Goal: Information Seeking & Learning: Learn about a topic

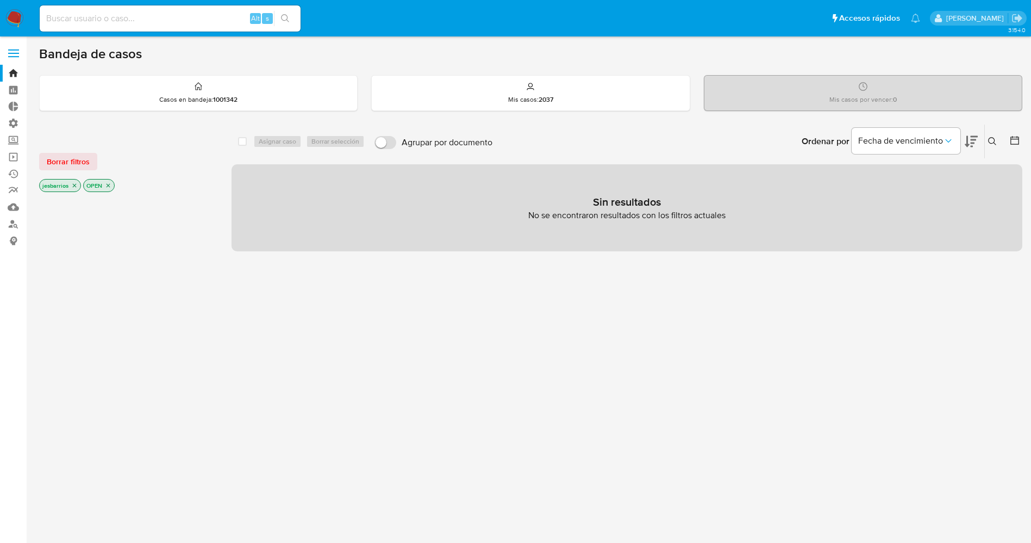
click at [16, 15] on img at bounding box center [14, 18] width 18 height 18
click at [19, 17] on img at bounding box center [14, 18] width 18 height 18
click at [76, 186] on icon "close-filter" at bounding box center [74, 185] width 7 height 7
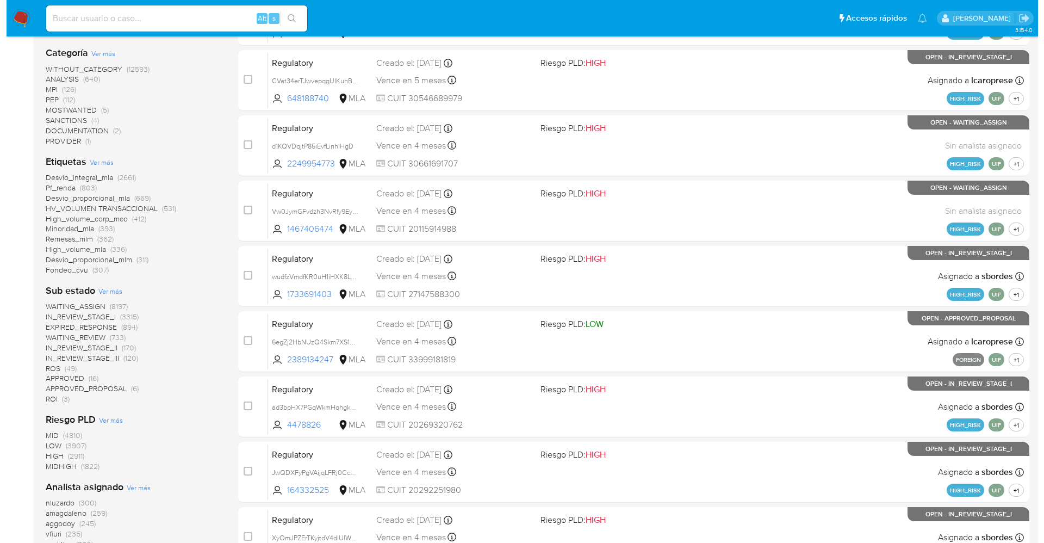
scroll to position [326, 0]
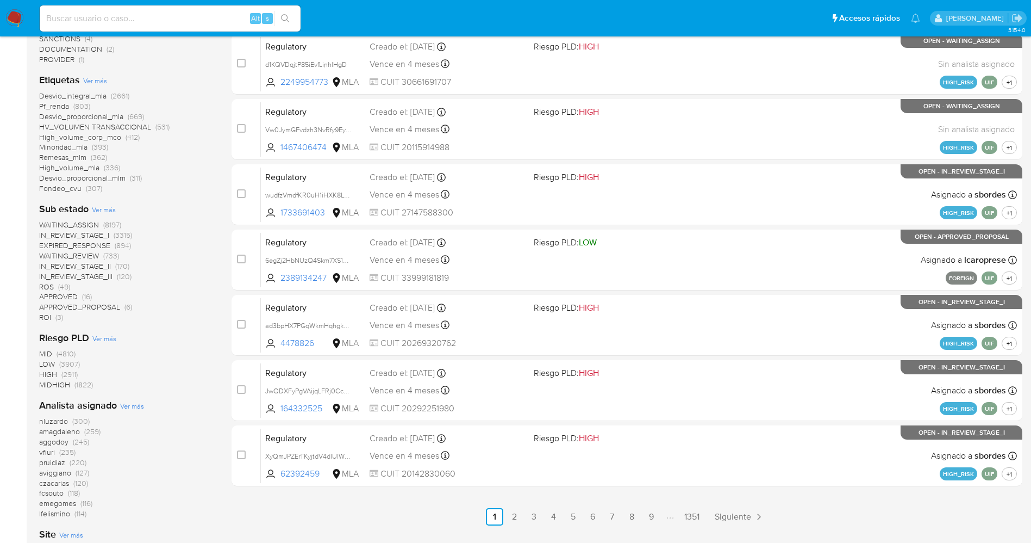
click at [127, 406] on span "Ver más" at bounding box center [132, 406] width 24 height 10
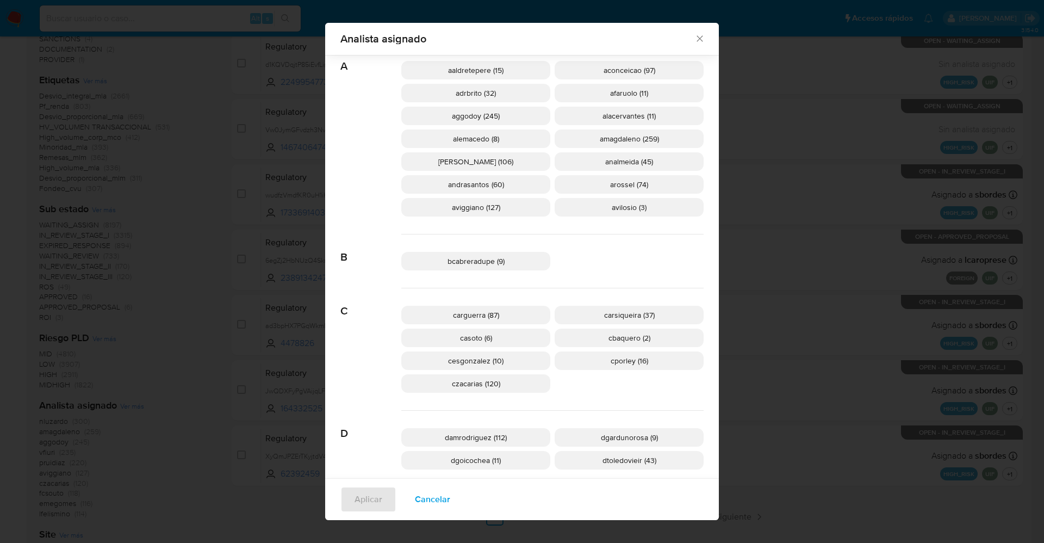
scroll to position [319, 0]
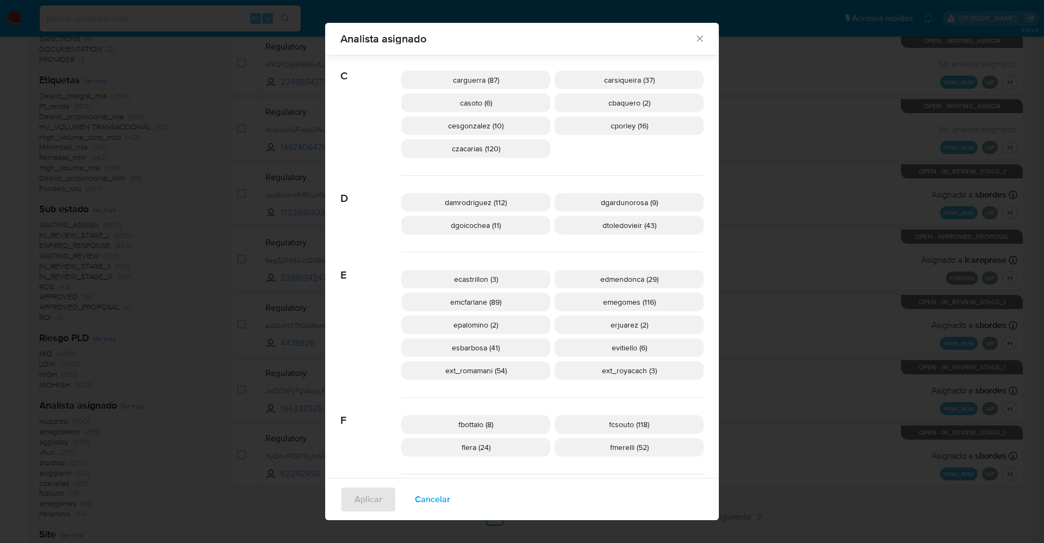
click at [633, 371] on span "ext_royacach (3)" at bounding box center [629, 370] width 55 height 11
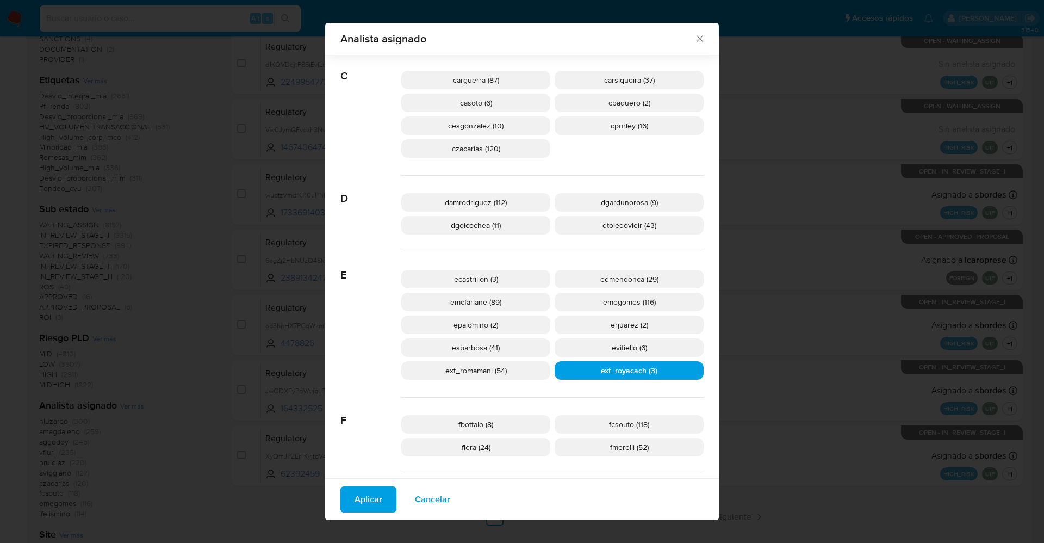
click at [377, 496] on button "Aplicar" at bounding box center [368, 499] width 56 height 26
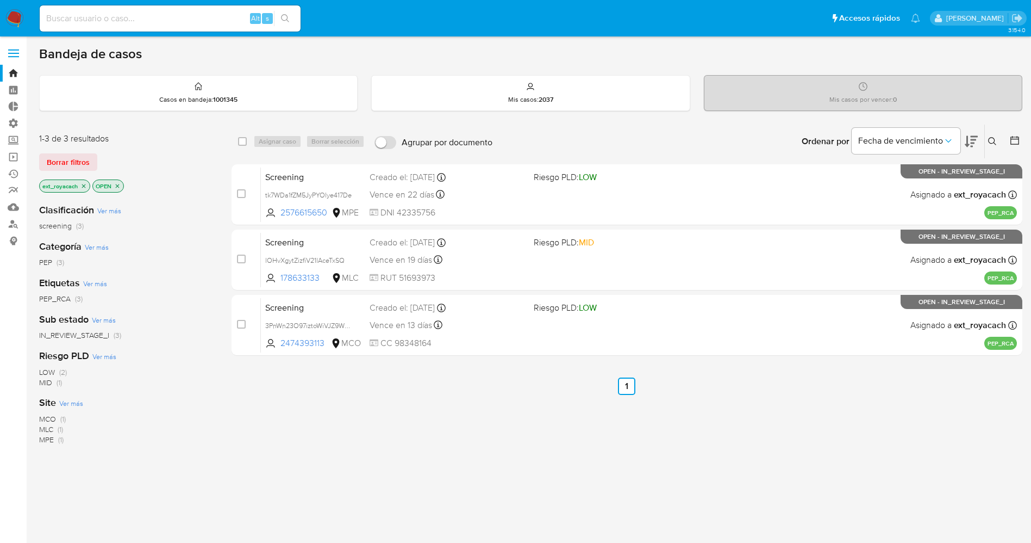
click at [22, 18] on img at bounding box center [14, 18] width 18 height 18
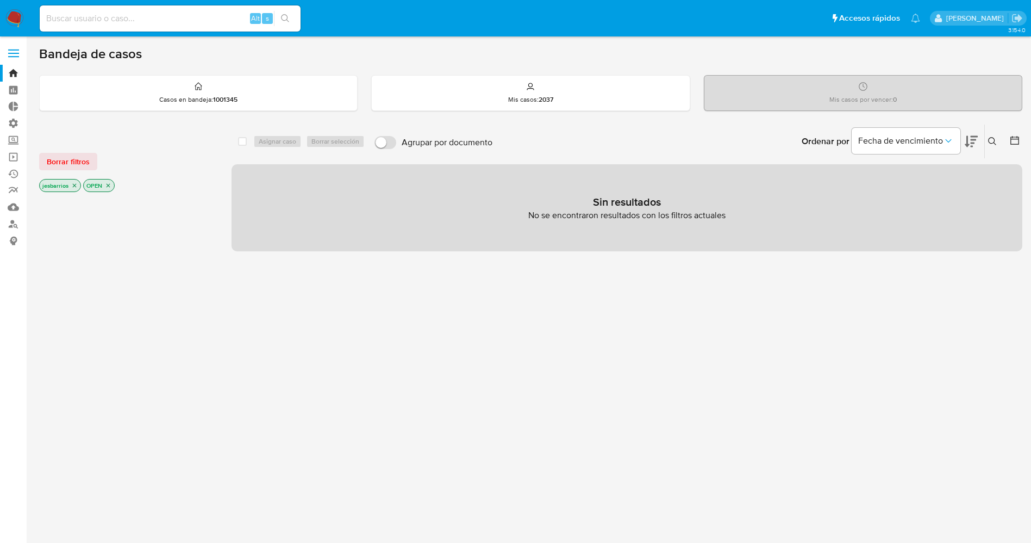
click at [76, 183] on icon "close-filter" at bounding box center [74, 185] width 7 height 7
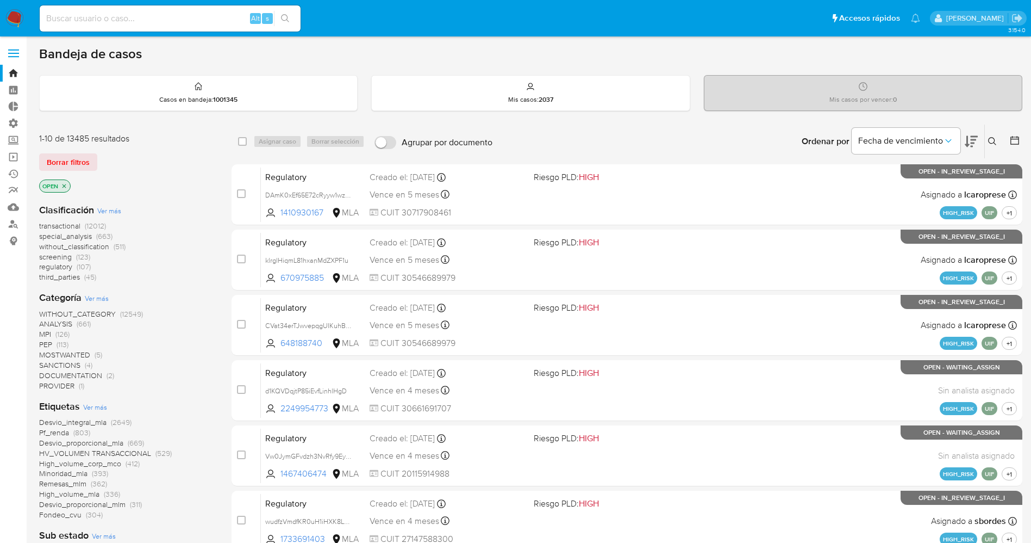
click at [98, 404] on span "Ver más" at bounding box center [95, 407] width 24 height 10
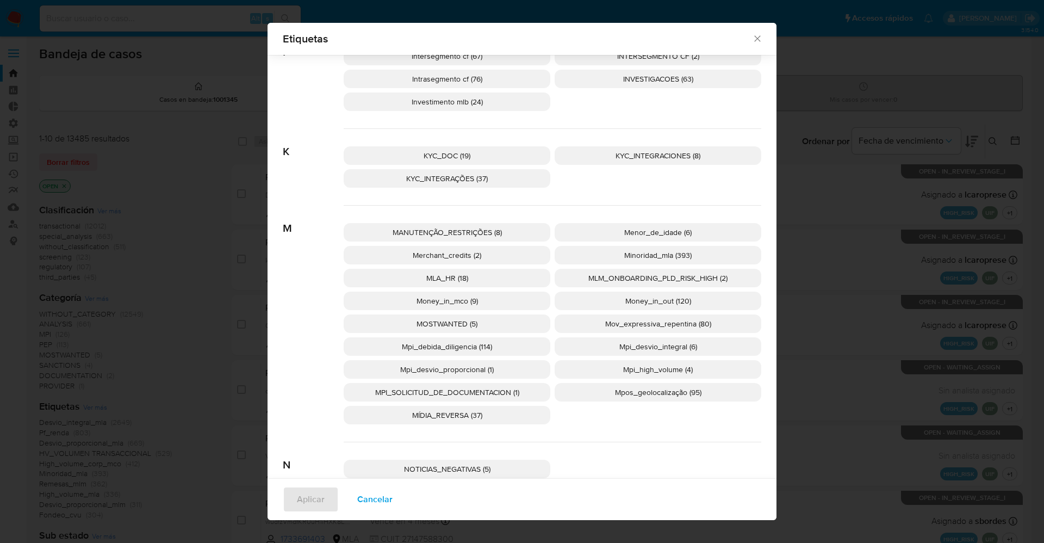
scroll to position [1704, 0]
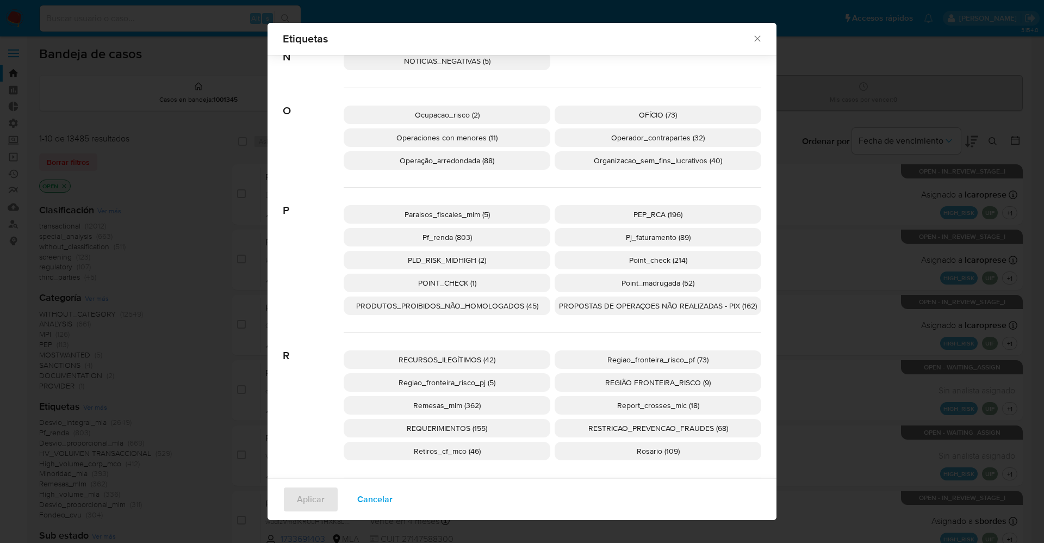
click at [659, 209] on span "PEP_RCA (196)" at bounding box center [657, 214] width 49 height 11
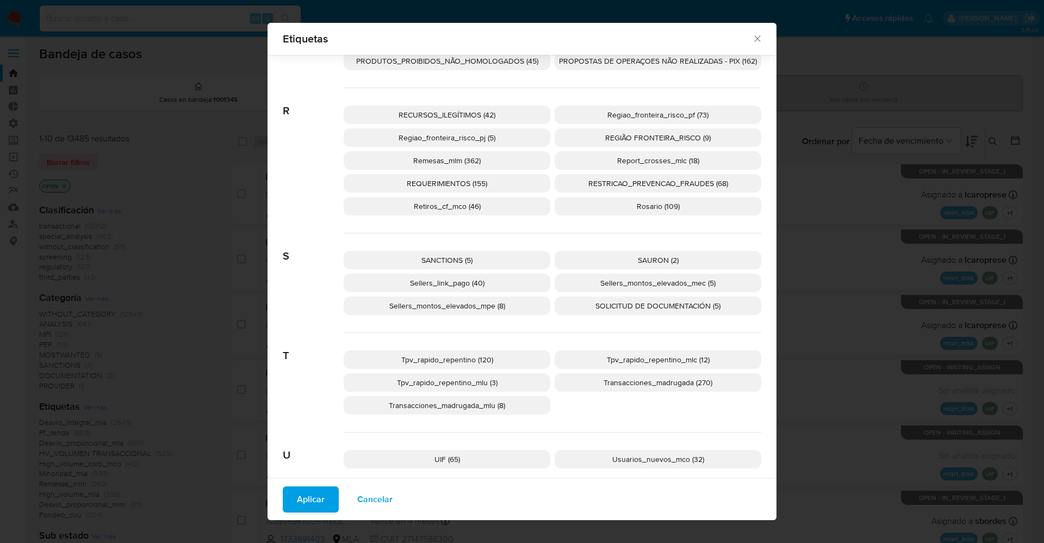
click at [409, 261] on p "SANCTIONS (5)" at bounding box center [447, 260] width 207 height 18
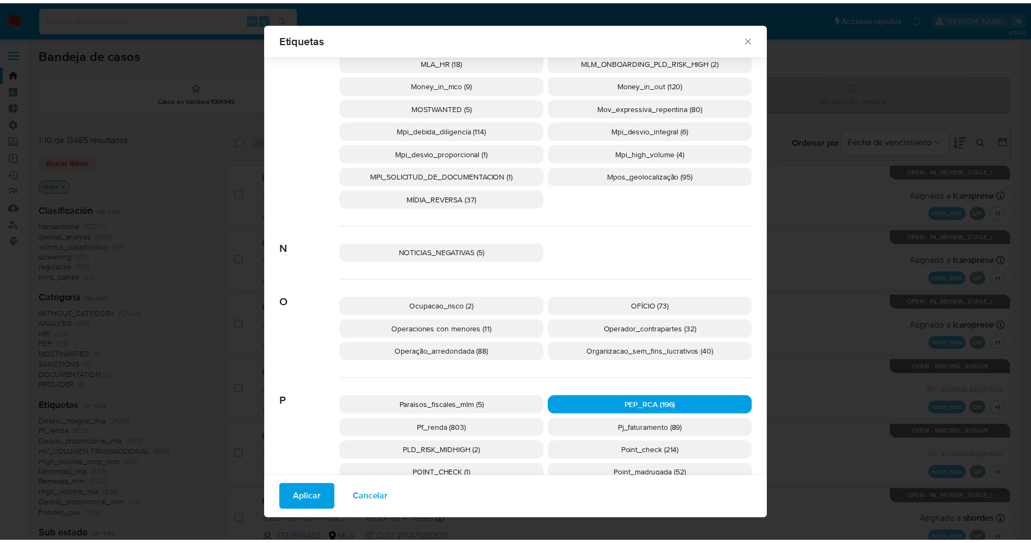
scroll to position [1431, 0]
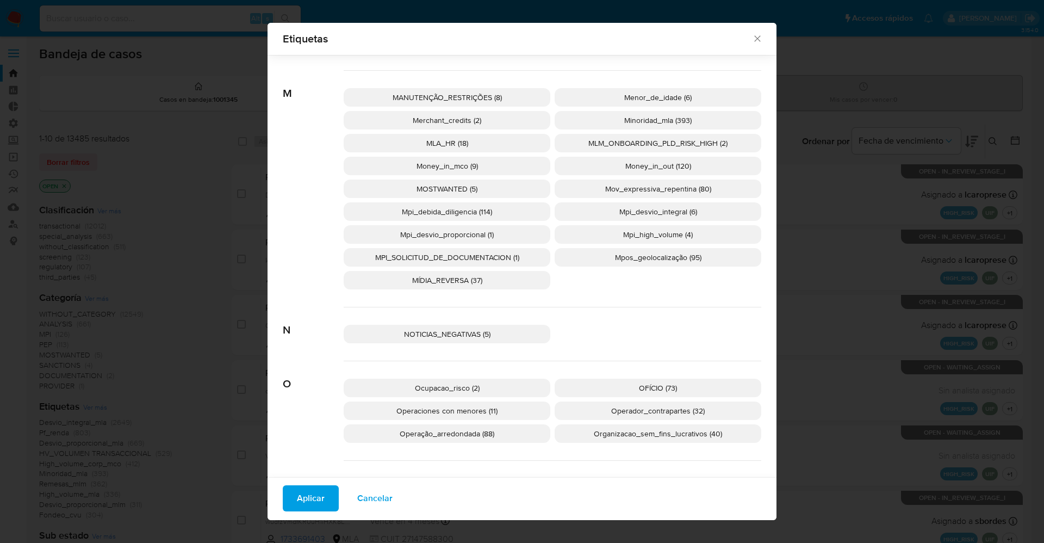
click at [440, 191] on span "MOSTWANTED (5)" at bounding box center [446, 188] width 61 height 11
click at [297, 492] on span "Aplicar" at bounding box center [311, 498] width 28 height 24
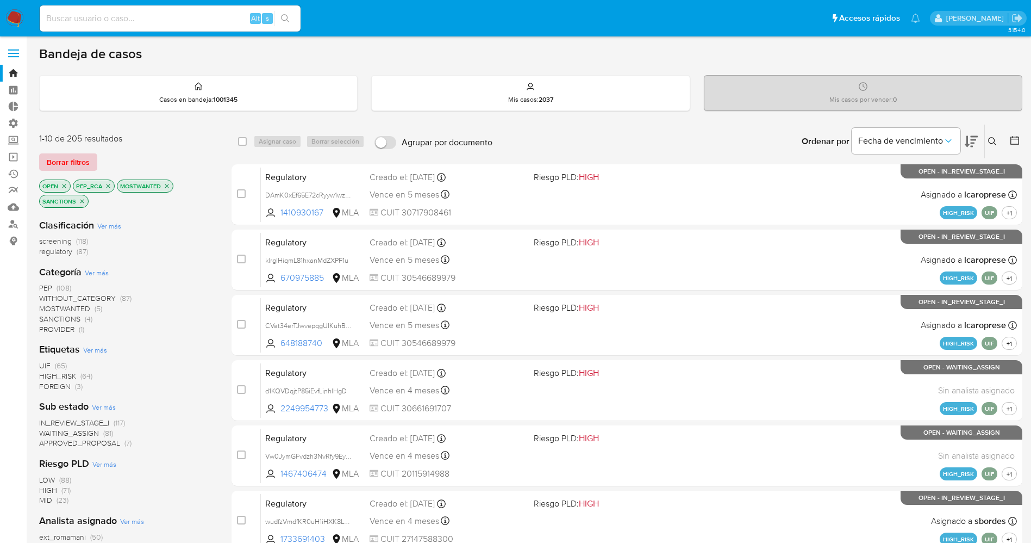
click at [78, 160] on span "Borrar filtros" at bounding box center [68, 161] width 43 height 15
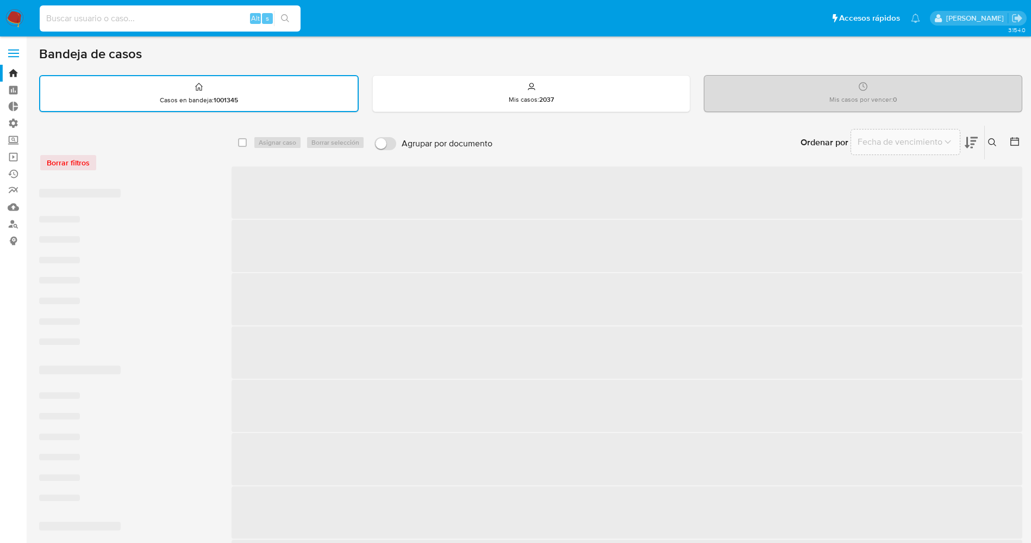
click at [117, 16] on input at bounding box center [170, 18] width 261 height 14
paste input "486547963"
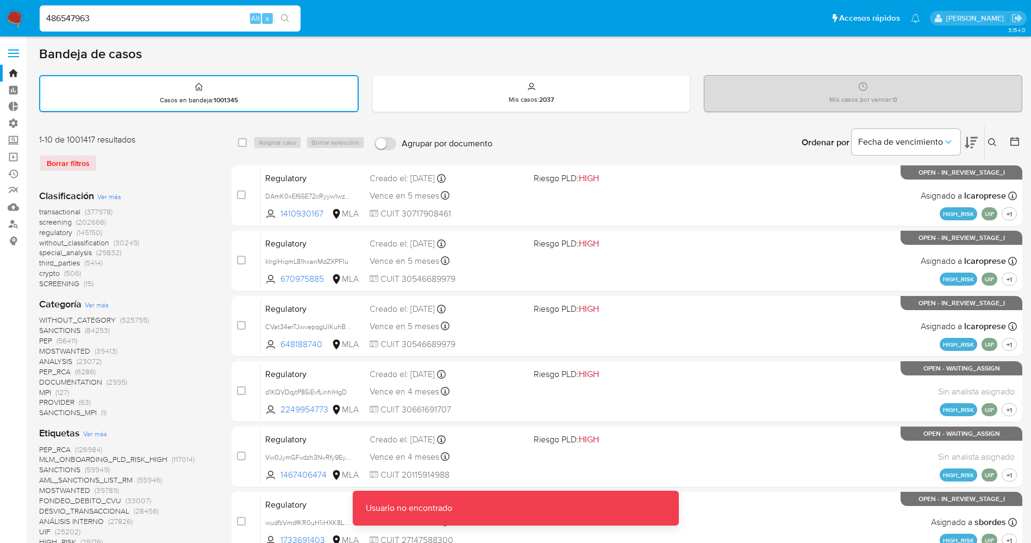
click at [117, 16] on input "486547963" at bounding box center [170, 18] width 261 height 14
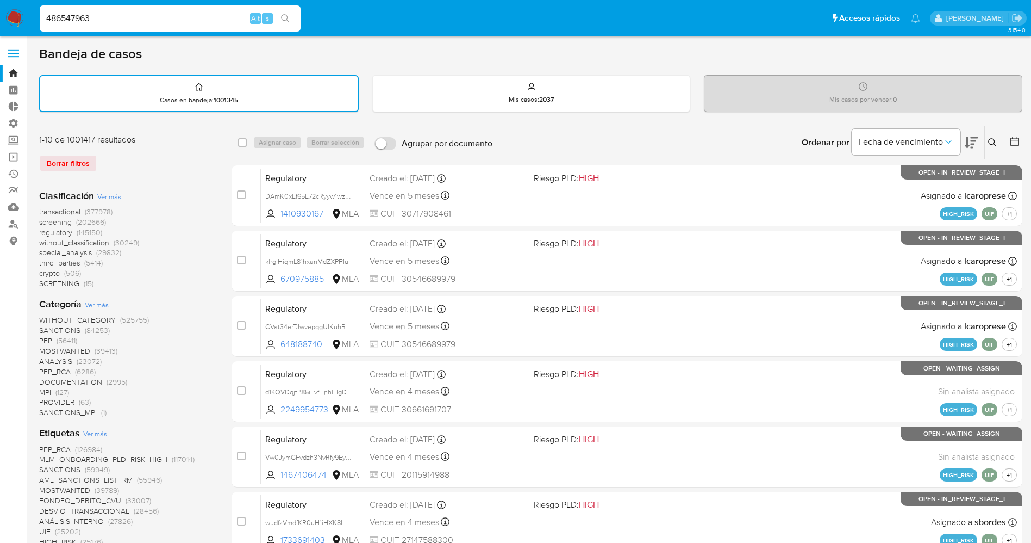
type input "486547963"
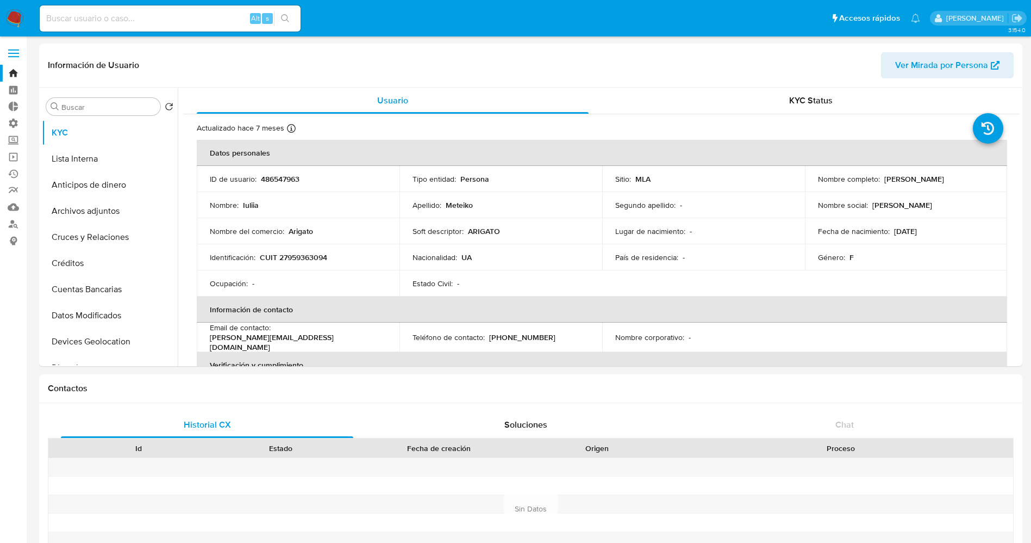
select select "10"
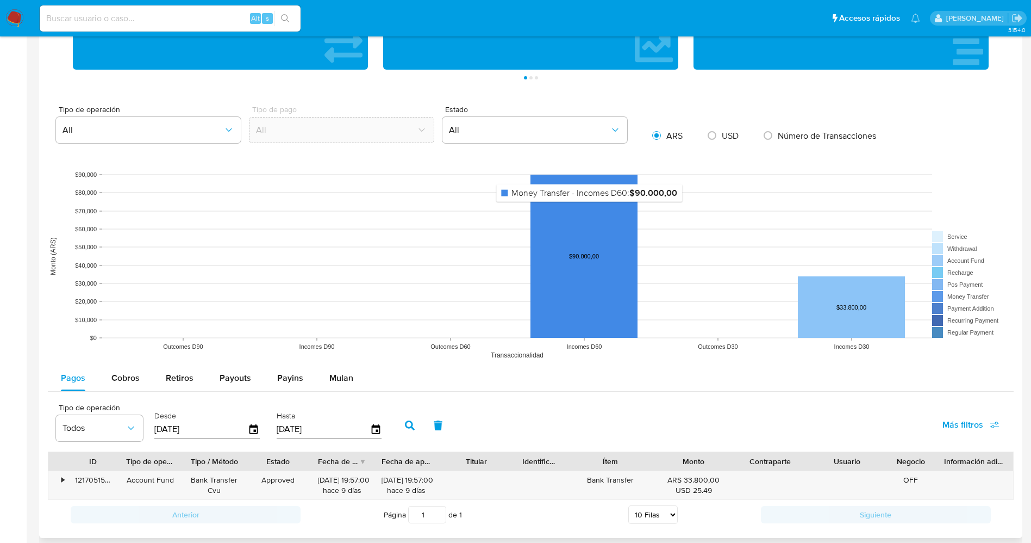
scroll to position [863, 0]
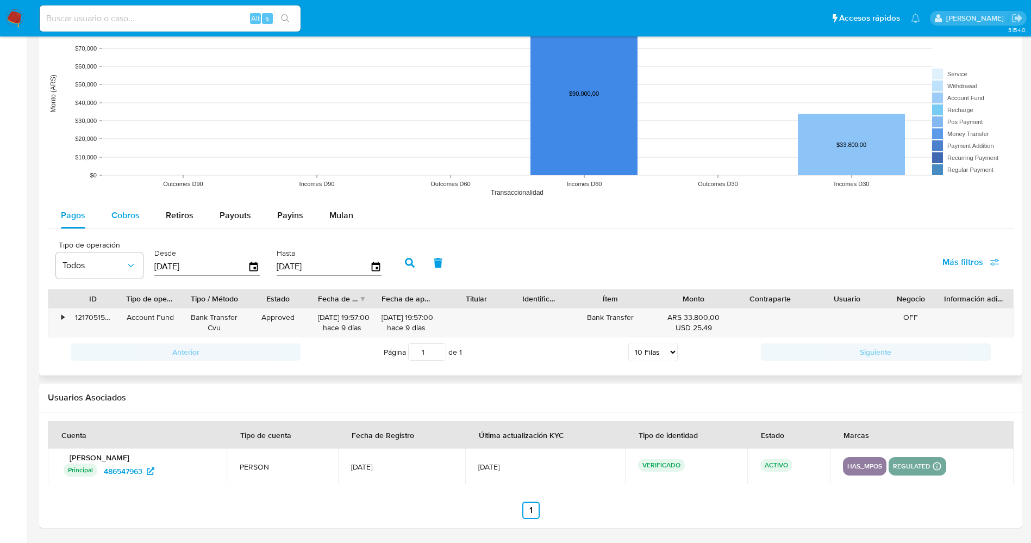
click at [124, 210] on span "Cobros" at bounding box center [125, 215] width 28 height 13
select select "10"
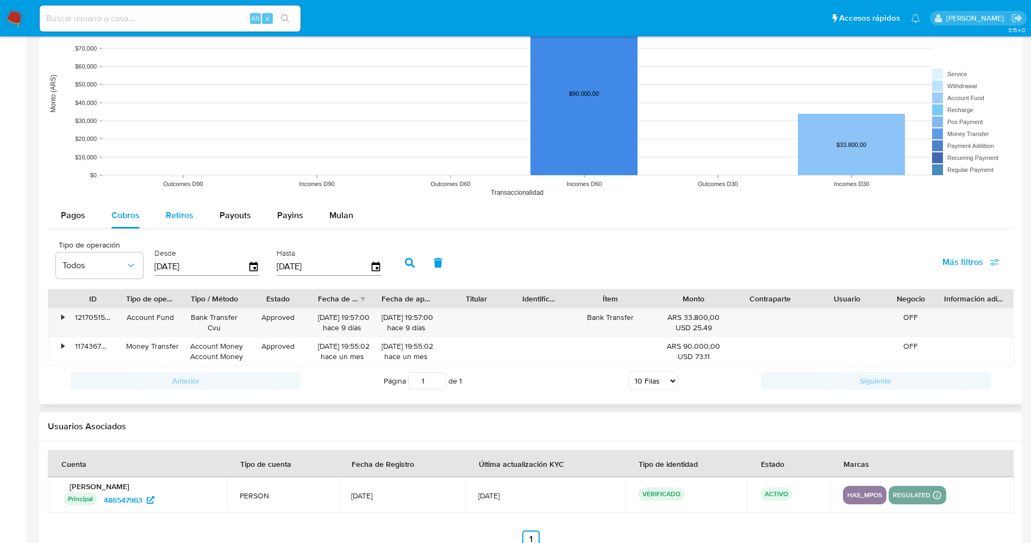
click at [173, 212] on span "Retiros" at bounding box center [180, 215] width 28 height 13
select select "10"
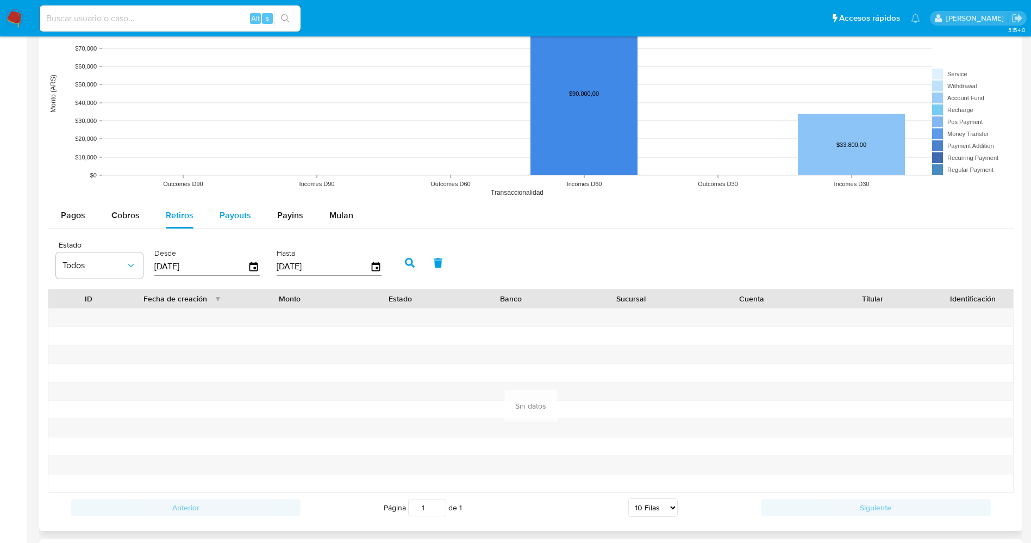
click at [227, 223] on div "Payouts" at bounding box center [236, 215] width 32 height 26
select select "10"
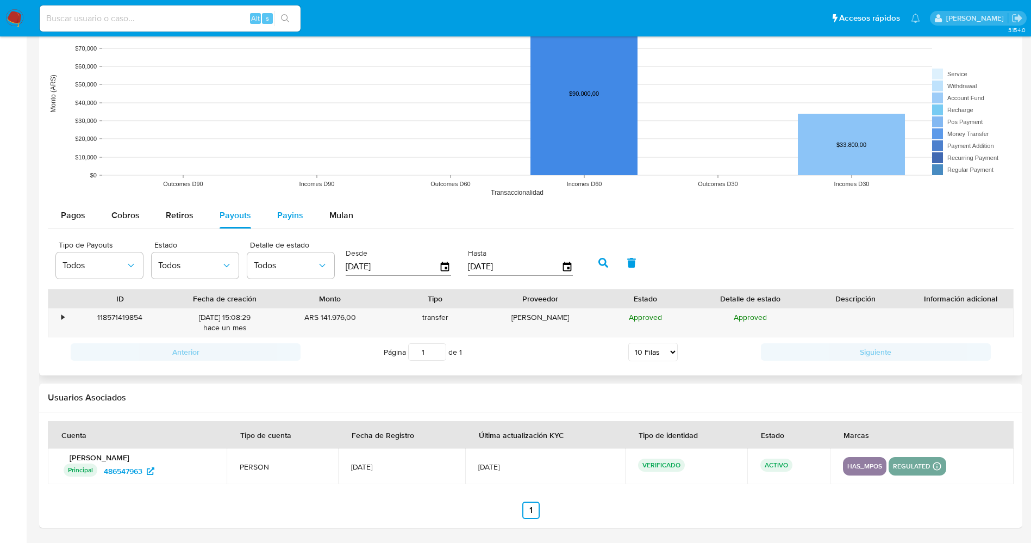
click at [272, 221] on button "Payins" at bounding box center [290, 215] width 52 height 26
select select "10"
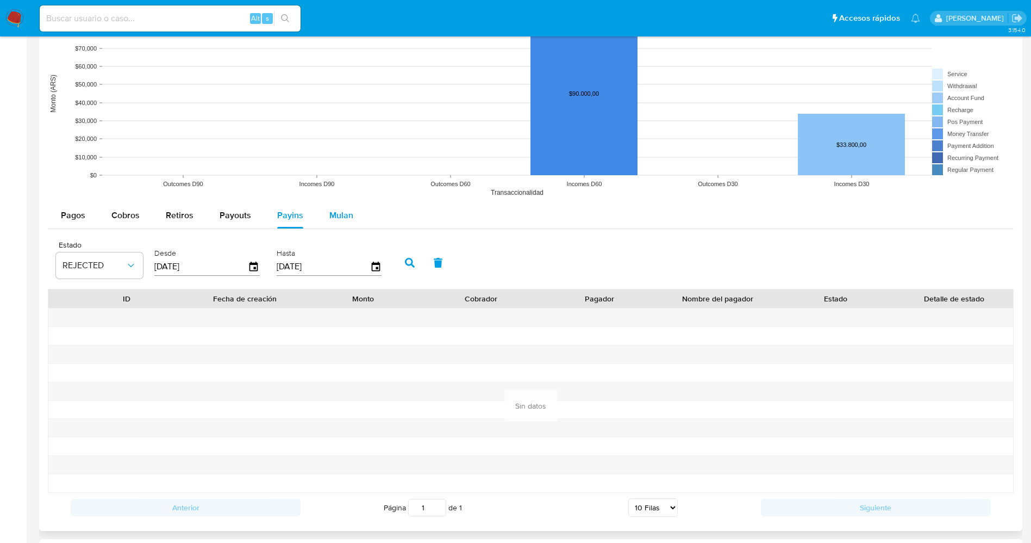
click at [329, 211] on span "Mulan" at bounding box center [341, 215] width 24 height 13
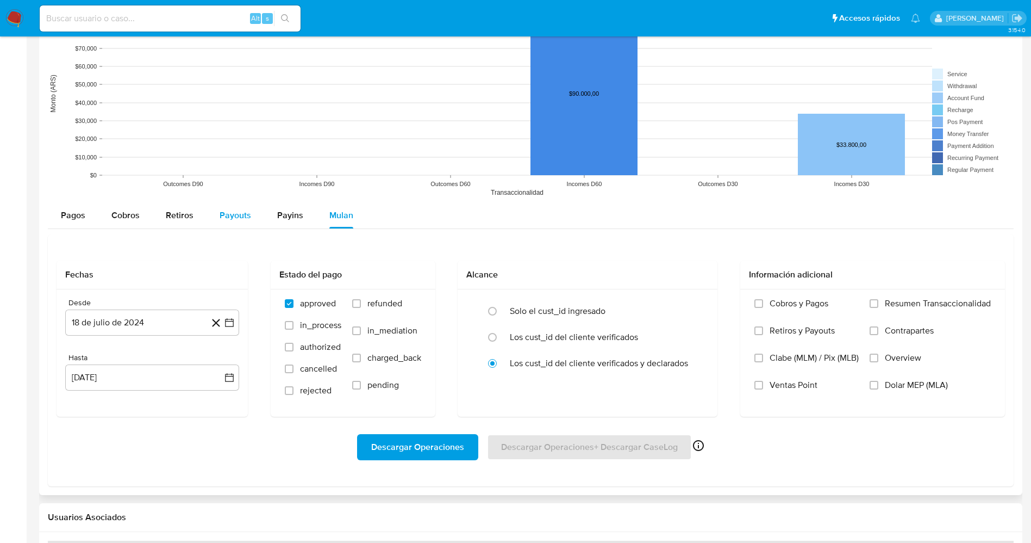
click at [256, 221] on button "Payouts" at bounding box center [236, 215] width 58 height 26
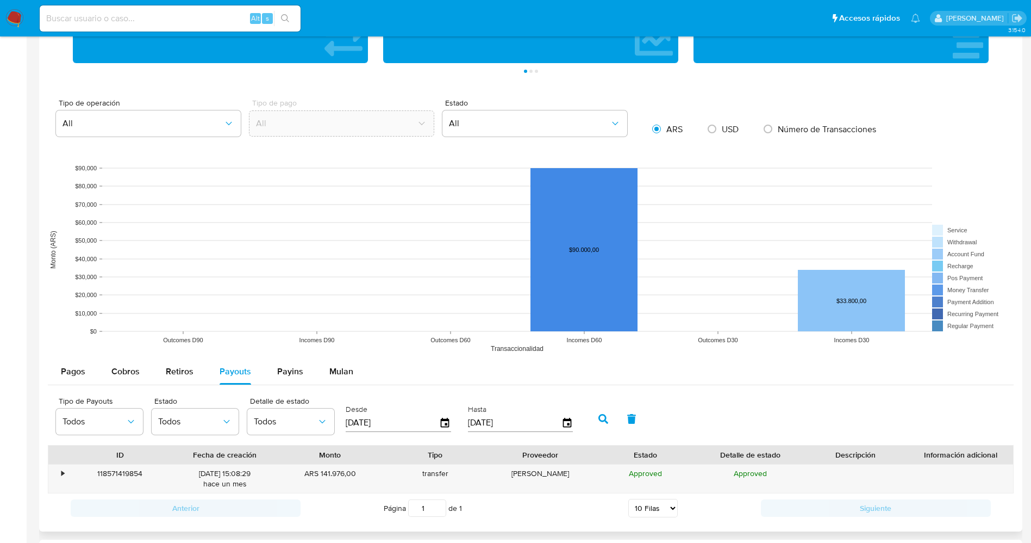
scroll to position [781, 0]
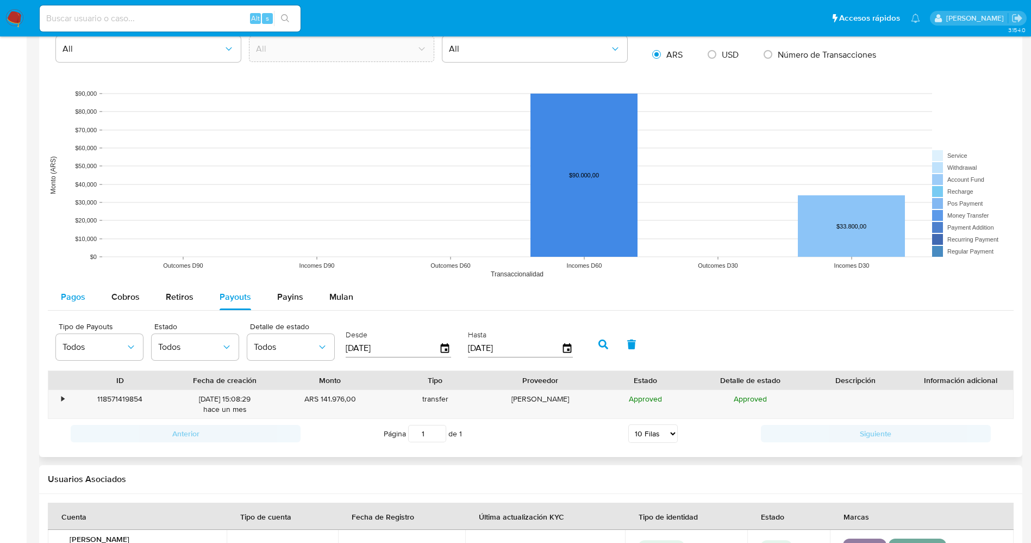
click at [82, 296] on span "Pagos" at bounding box center [73, 296] width 24 height 13
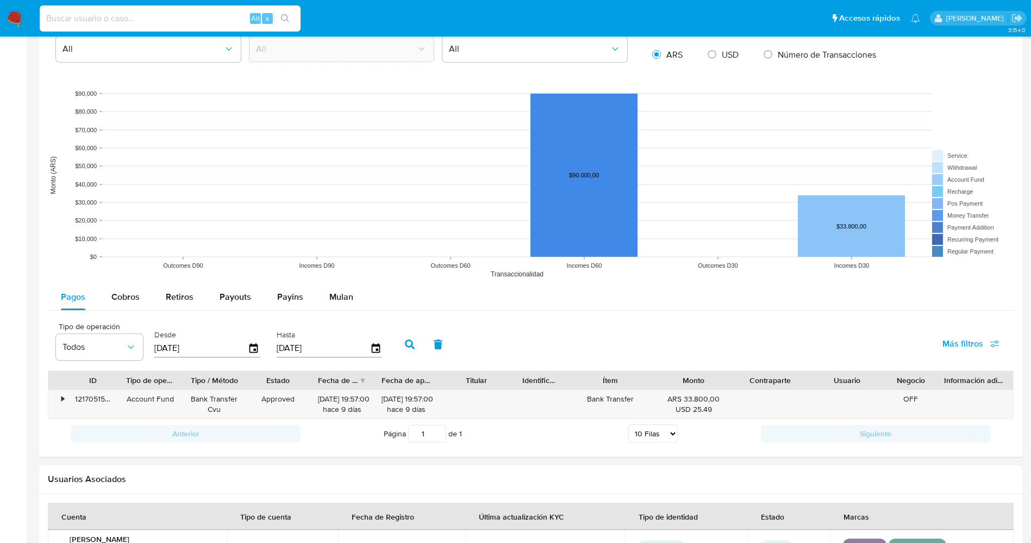
click at [132, 21] on input at bounding box center [170, 18] width 261 height 14
paste input "199124265"
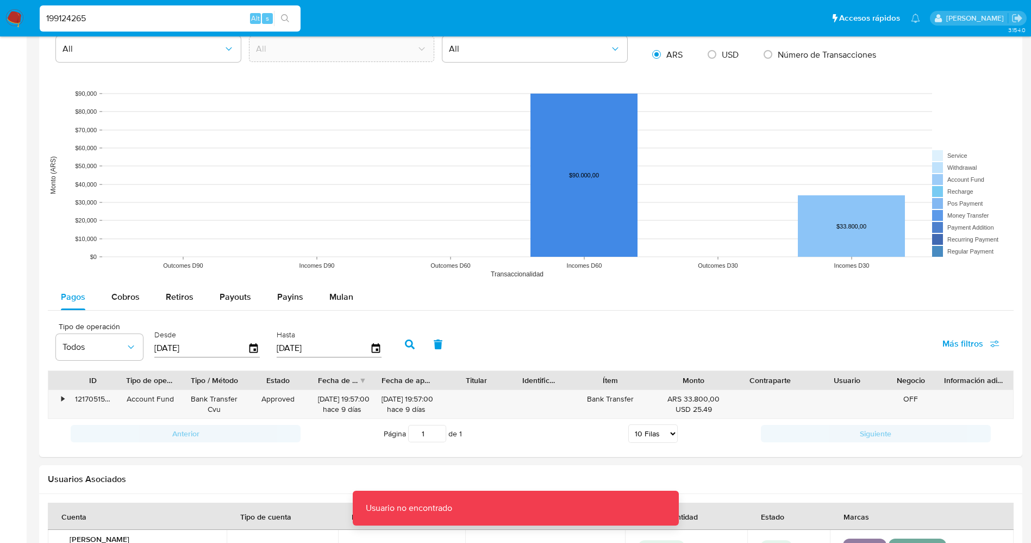
click at [130, 21] on input "199124265" at bounding box center [170, 18] width 261 height 14
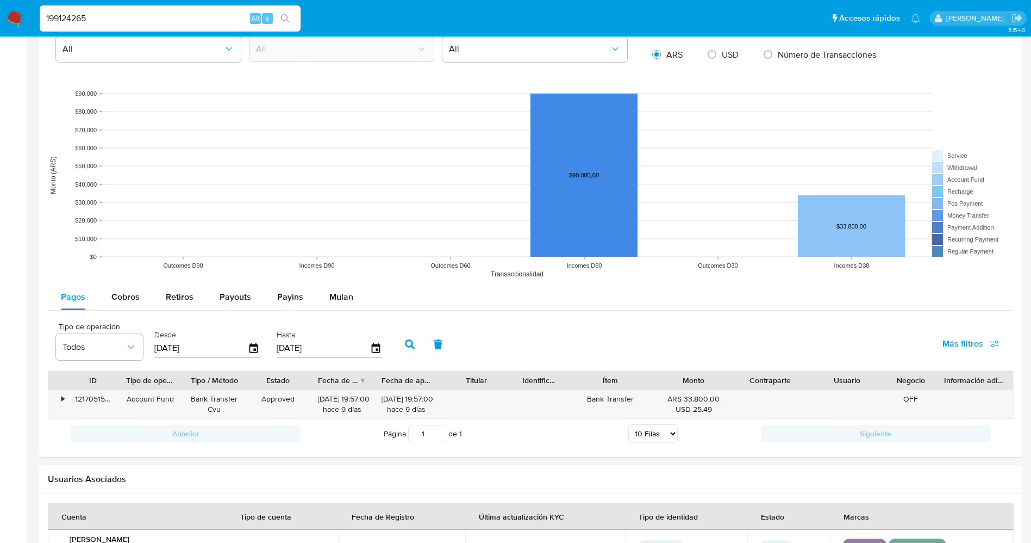
type input "199124265"
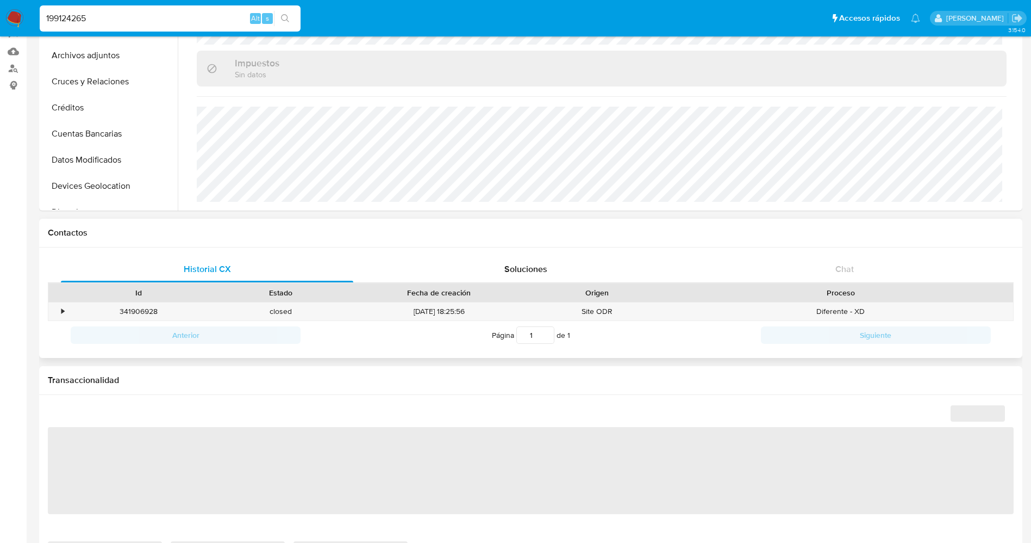
scroll to position [563, 0]
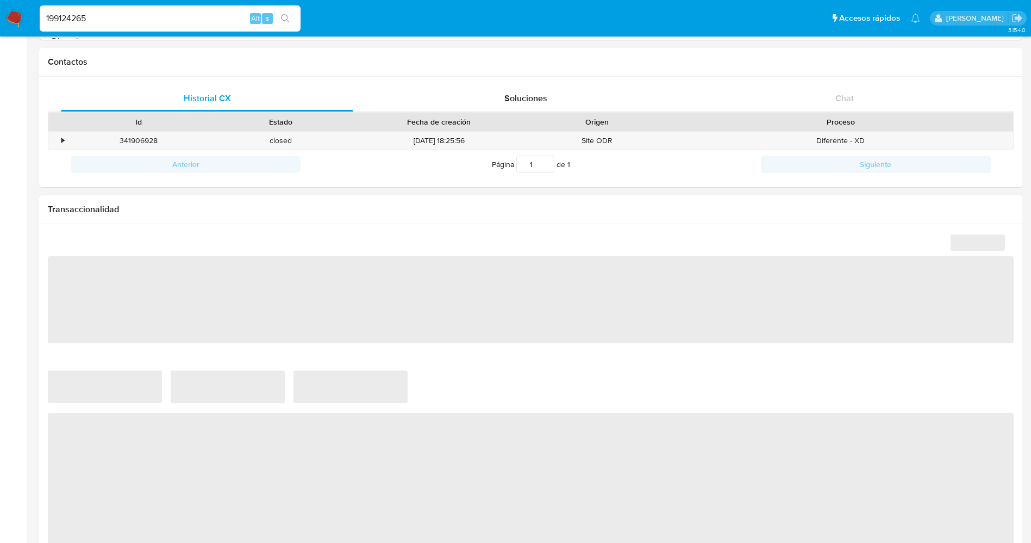
select select "10"
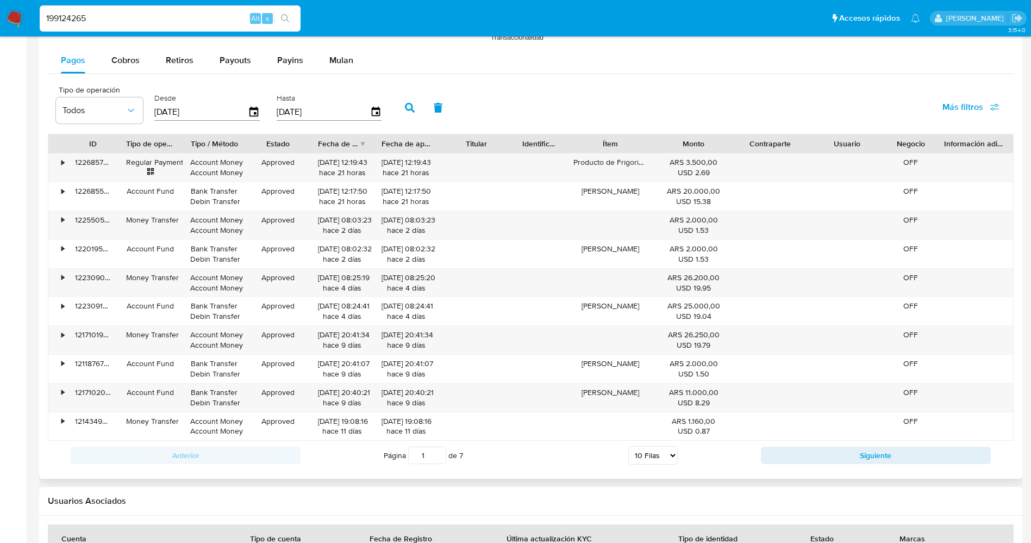
scroll to position [944, 0]
click at [869, 456] on button "Siguiente" at bounding box center [876, 454] width 230 height 17
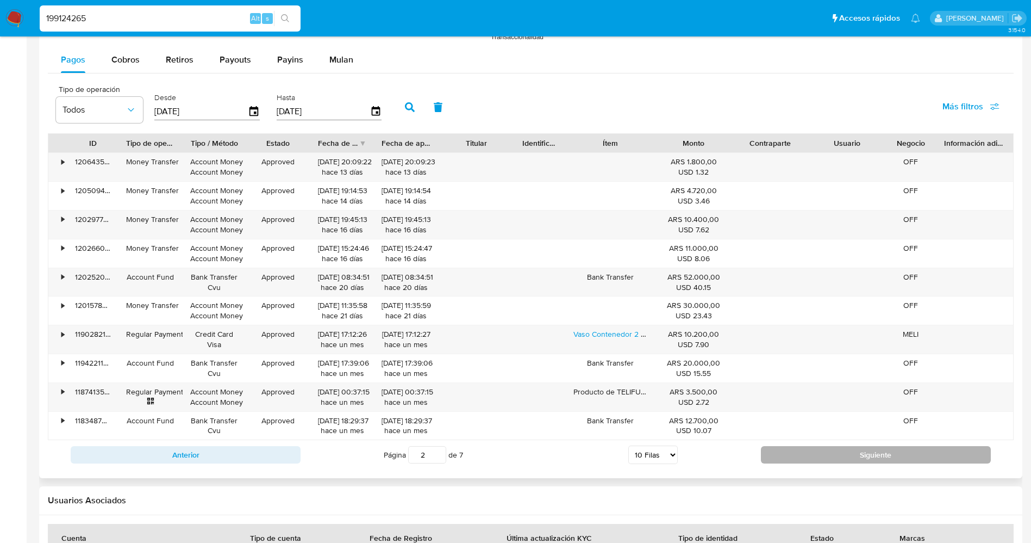
click at [869, 456] on button "Siguiente" at bounding box center [876, 454] width 230 height 17
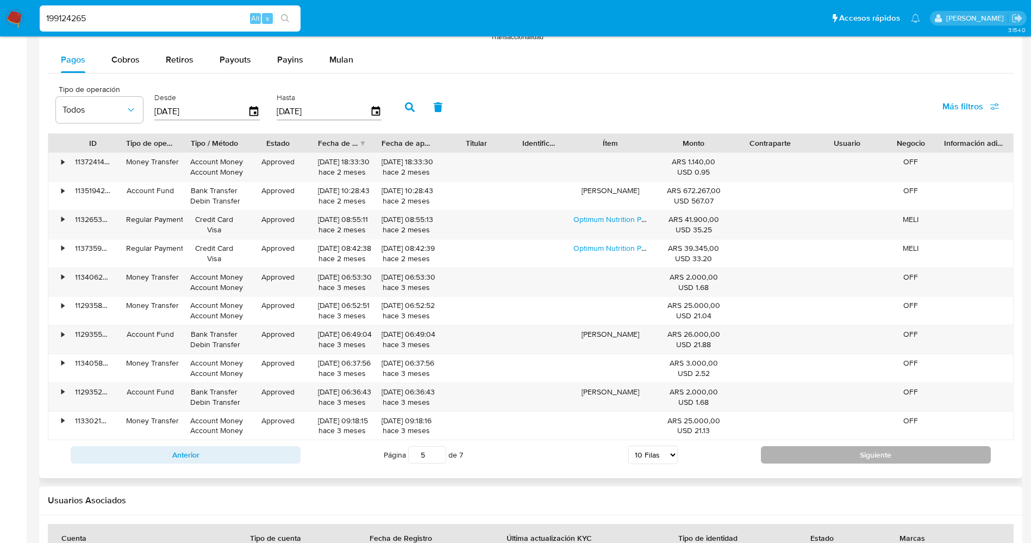
click at [869, 456] on button "Siguiente" at bounding box center [876, 454] width 230 height 17
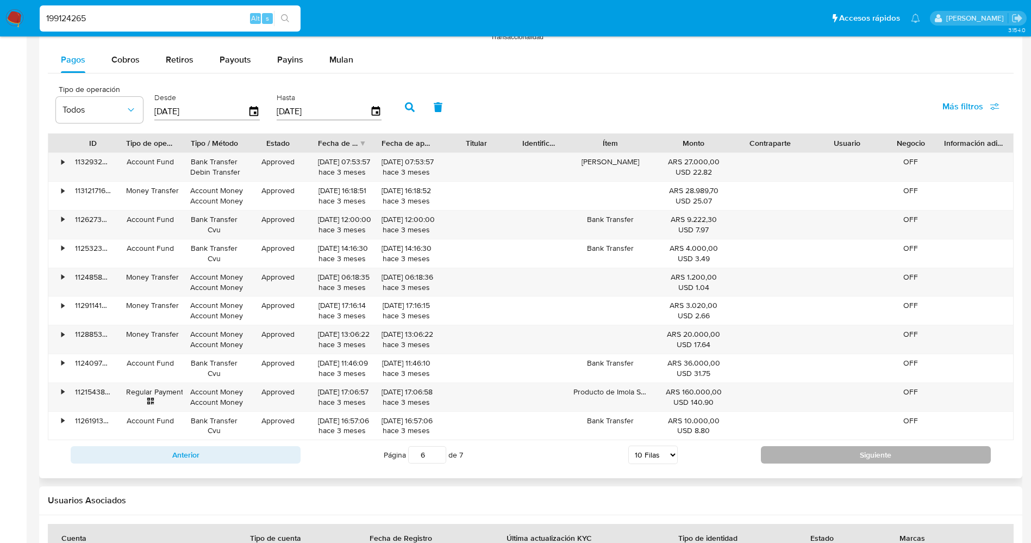
click at [869, 456] on button "Siguiente" at bounding box center [876, 454] width 230 height 17
type input "7"
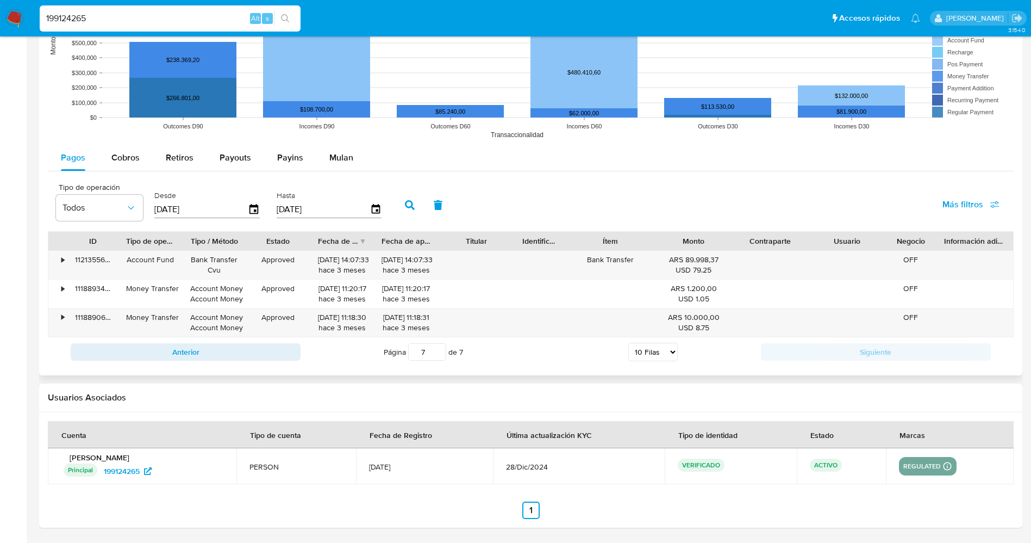
scroll to position [846, 0]
click at [253, 208] on icon "button" at bounding box center [254, 209] width 19 height 19
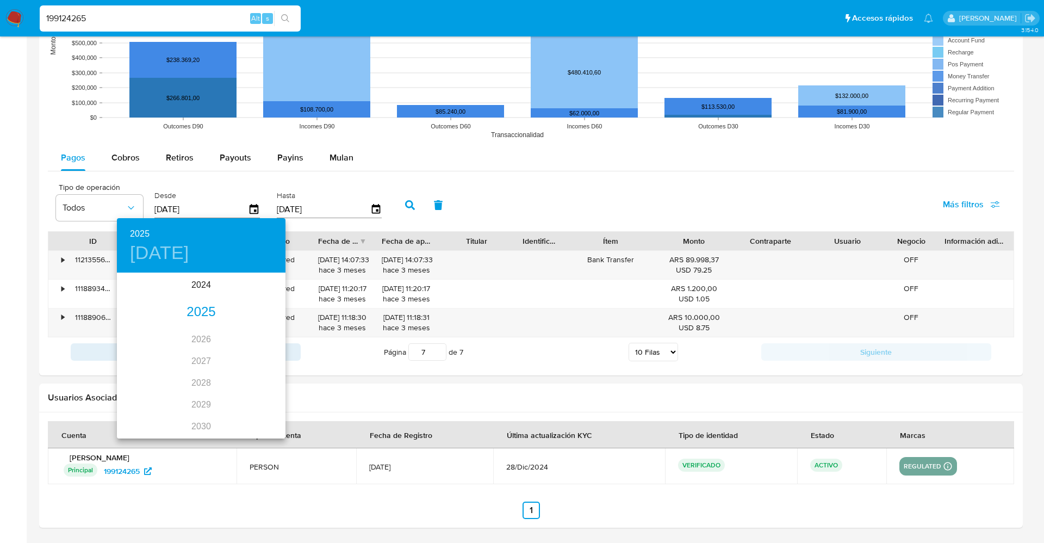
click at [204, 309] on div "2025" at bounding box center [201, 312] width 169 height 22
click at [208, 343] on div "may." at bounding box center [201, 335] width 56 height 41
click at [206, 328] on span "1" at bounding box center [201, 330] width 20 height 11
type input "01/05/2025"
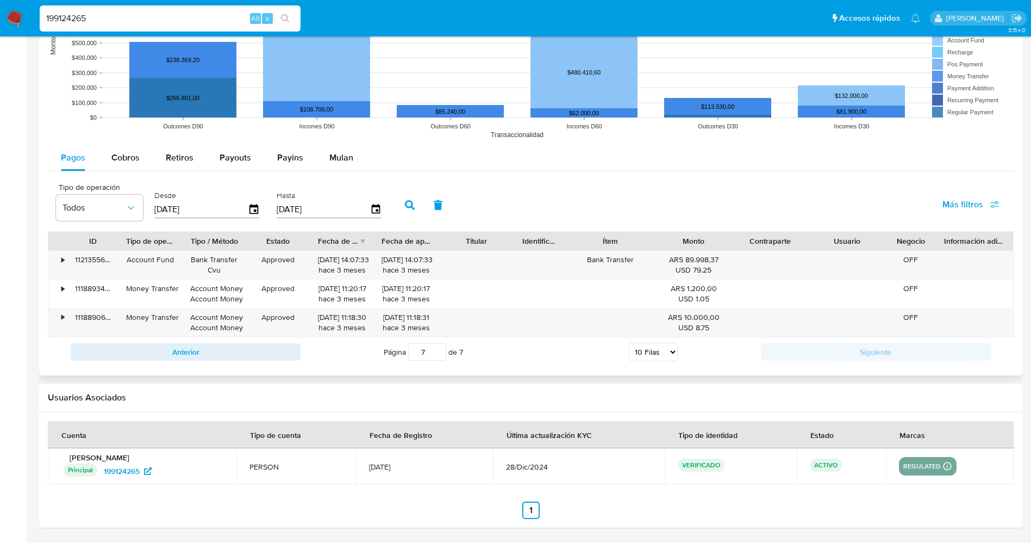
click at [410, 200] on icon "button" at bounding box center [410, 205] width 10 height 10
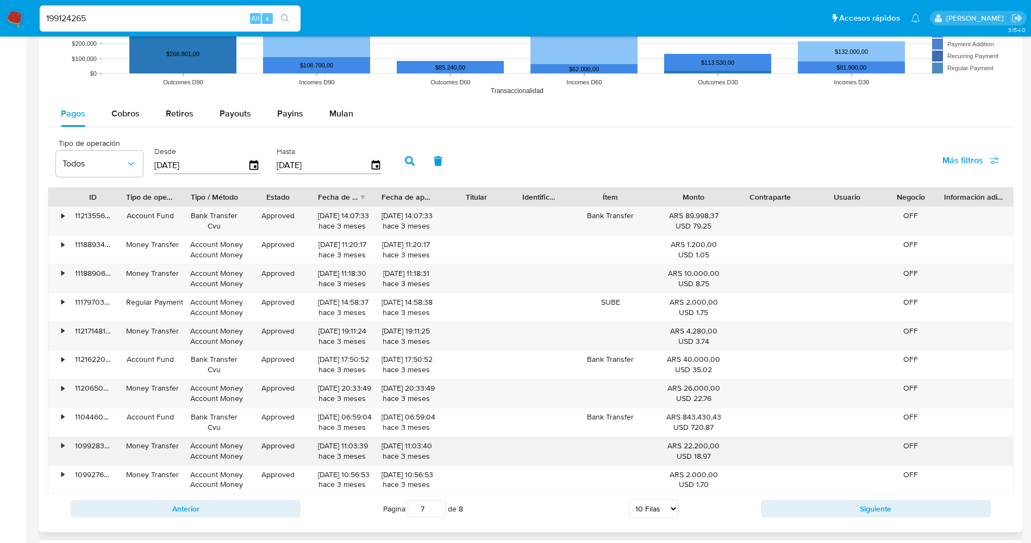
scroll to position [884, 0]
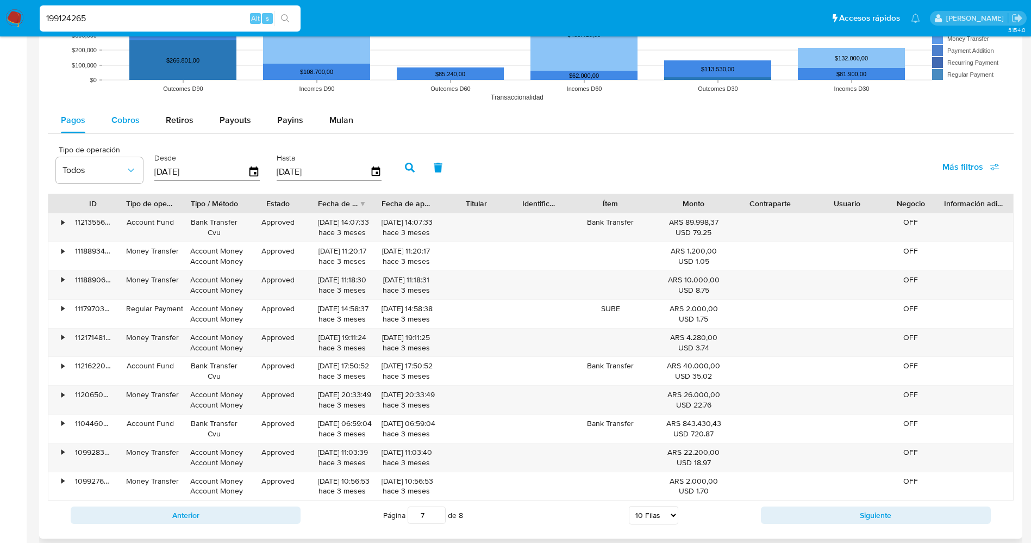
click at [111, 123] on span "Cobros" at bounding box center [125, 120] width 28 height 13
select select "10"
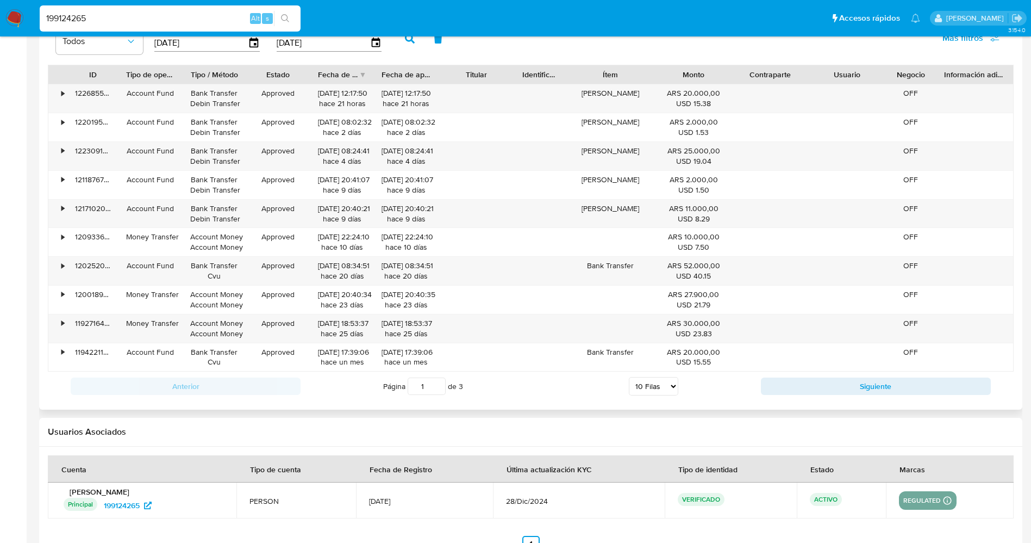
scroll to position [1047, 0]
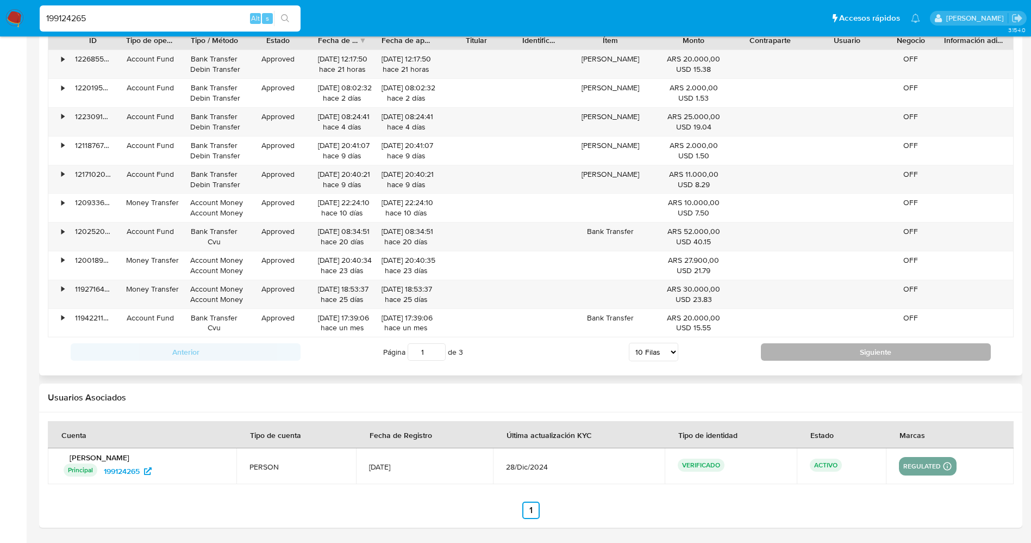
click at [825, 359] on button "Siguiente" at bounding box center [876, 351] width 230 height 17
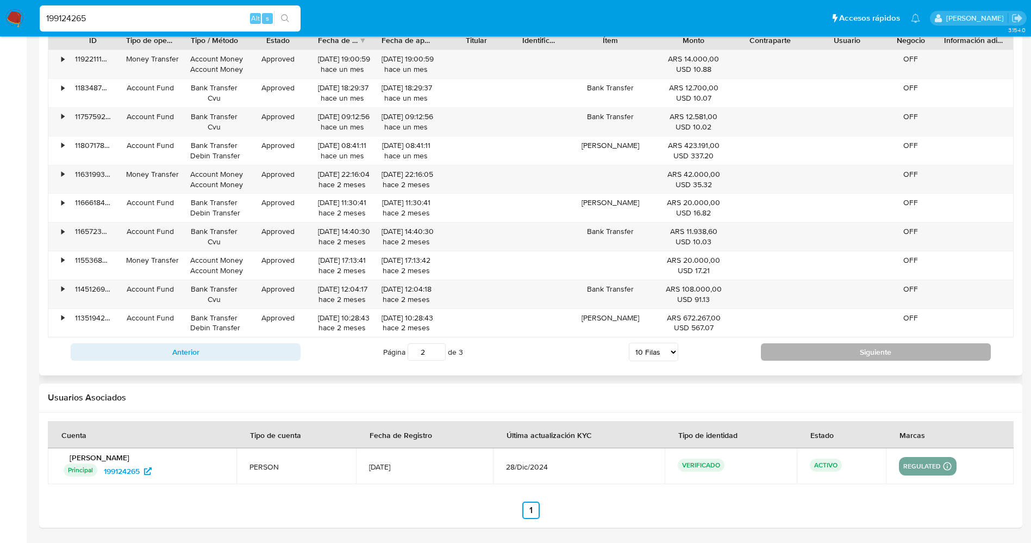
click at [826, 356] on button "Siguiente" at bounding box center [876, 351] width 230 height 17
type input "3"
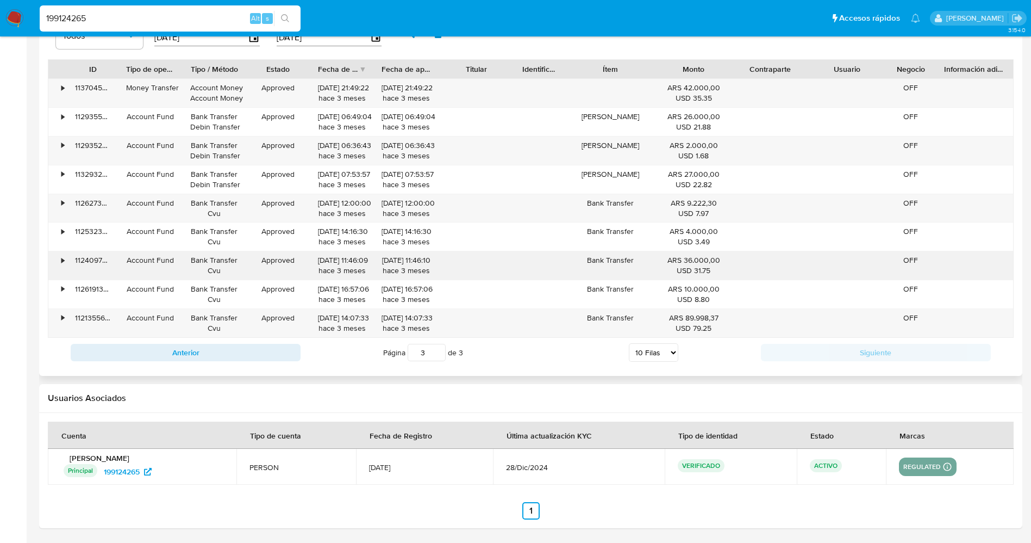
scroll to position [937, 0]
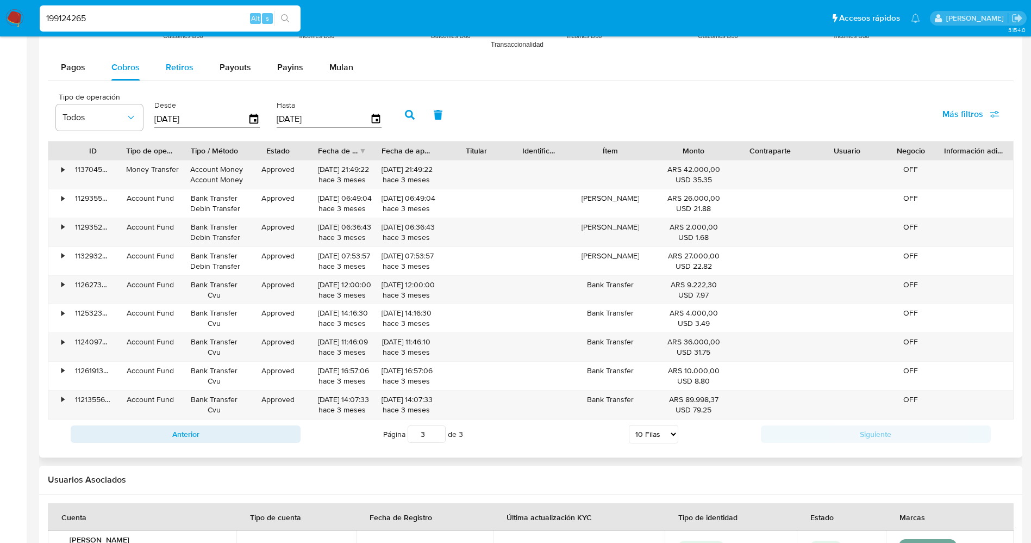
click at [182, 67] on span "Retiros" at bounding box center [180, 67] width 28 height 13
select select "10"
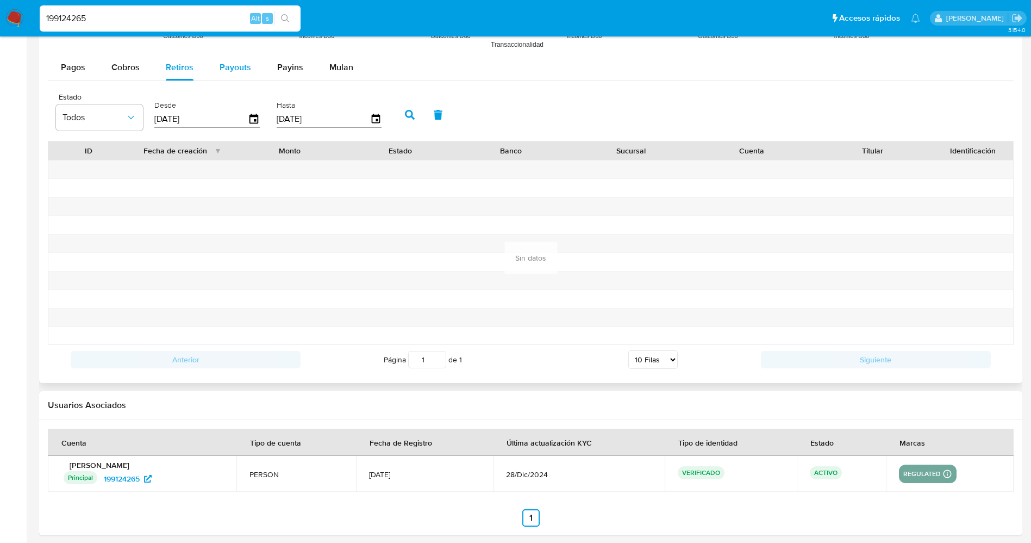
click at [244, 67] on span "Payouts" at bounding box center [236, 67] width 32 height 13
select select "10"
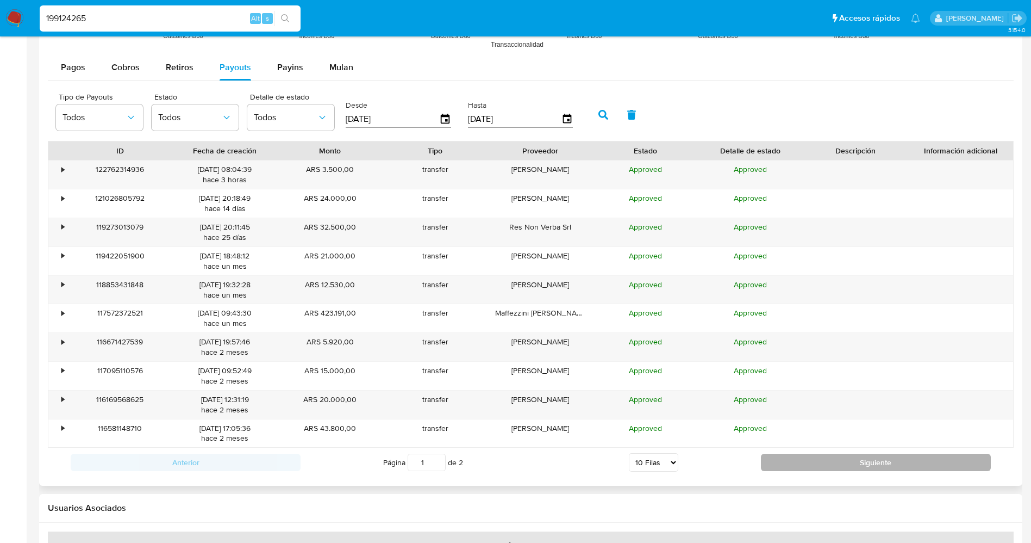
click at [863, 465] on button "Siguiente" at bounding box center [876, 461] width 230 height 17
type input "2"
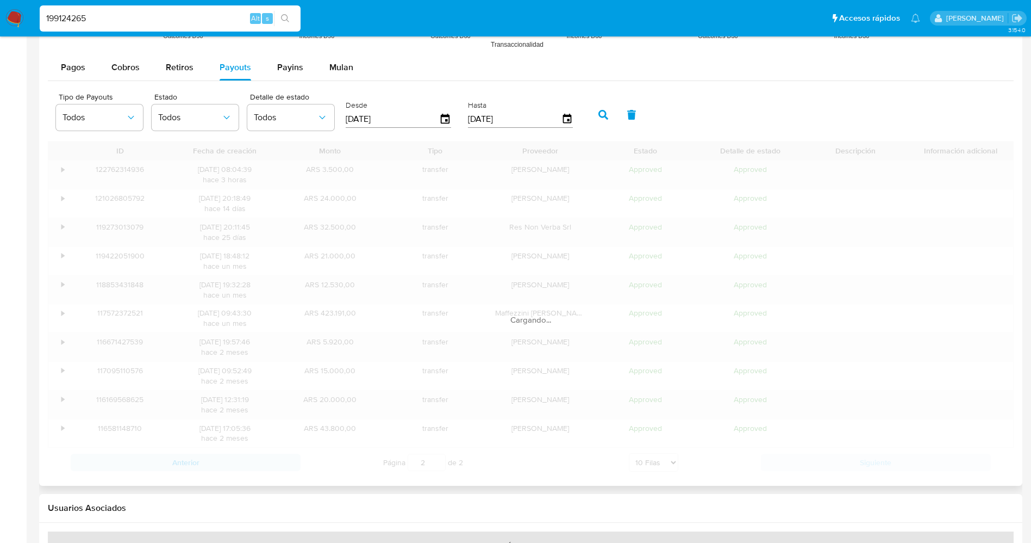
scroll to position [932, 0]
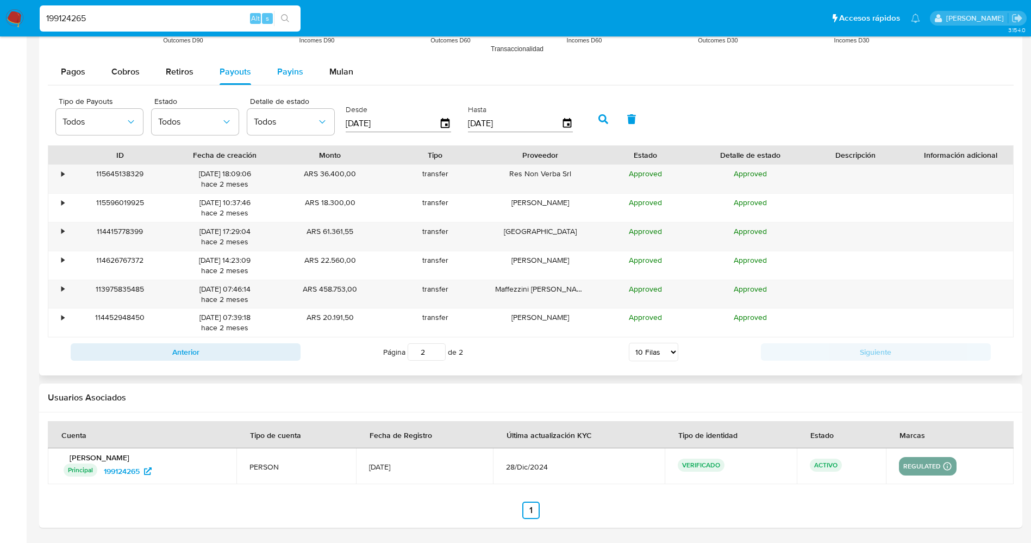
click at [306, 77] on button "Payins" at bounding box center [290, 72] width 52 height 26
select select "10"
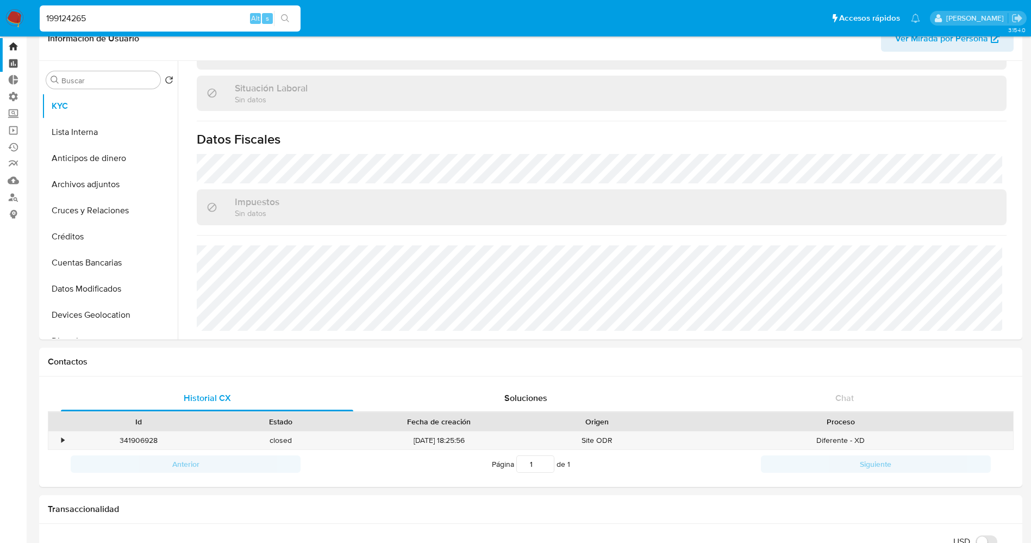
scroll to position [0, 0]
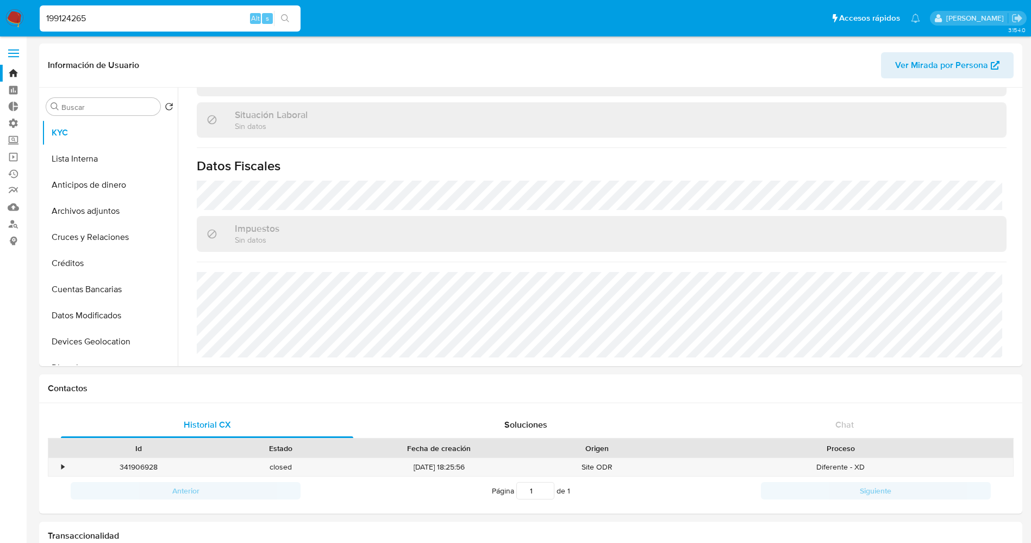
click at [10, 20] on img at bounding box center [14, 18] width 18 height 18
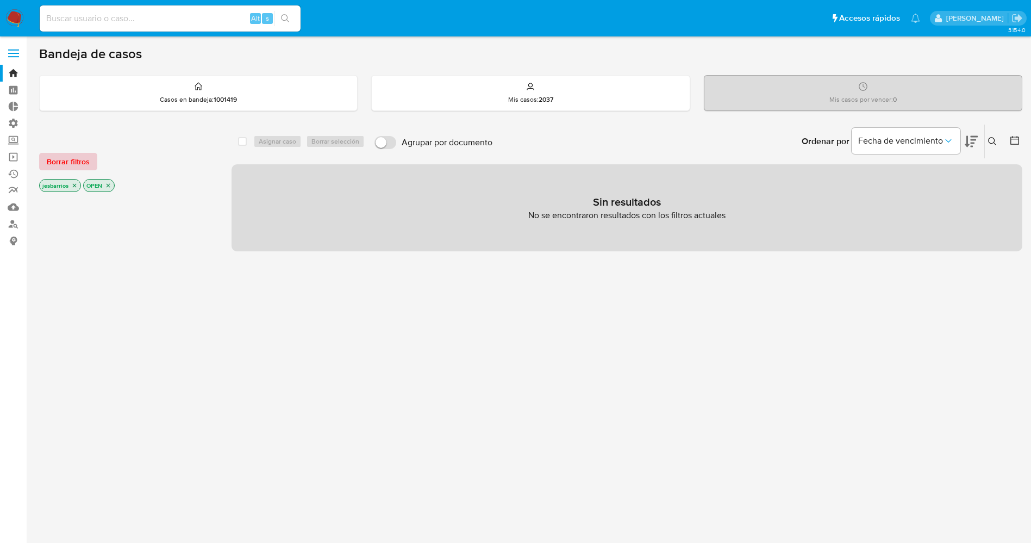
click at [82, 162] on span "Borrar filtros" at bounding box center [68, 161] width 43 height 15
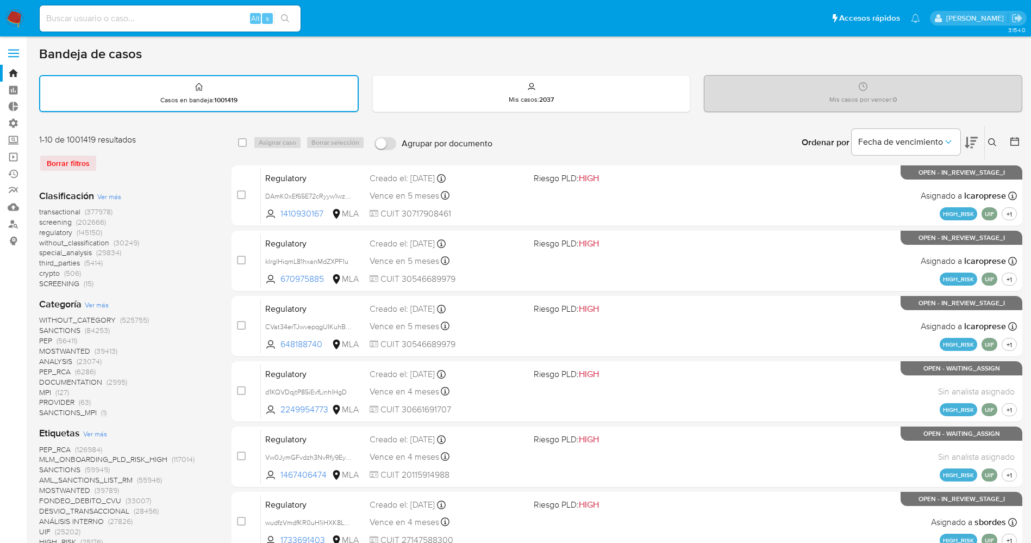
click at [994, 148] on button at bounding box center [994, 142] width 18 height 13
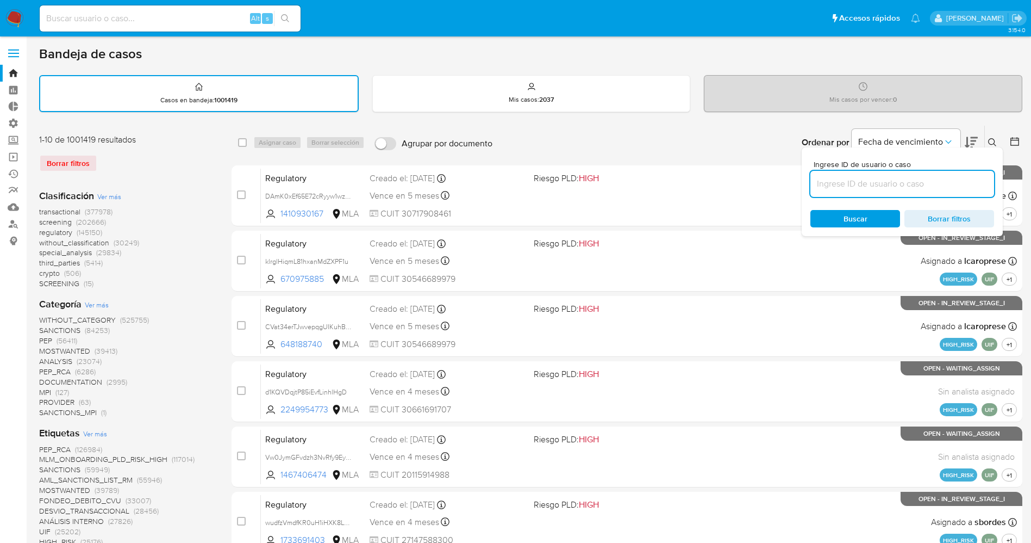
click at [879, 181] on input at bounding box center [903, 184] width 184 height 14
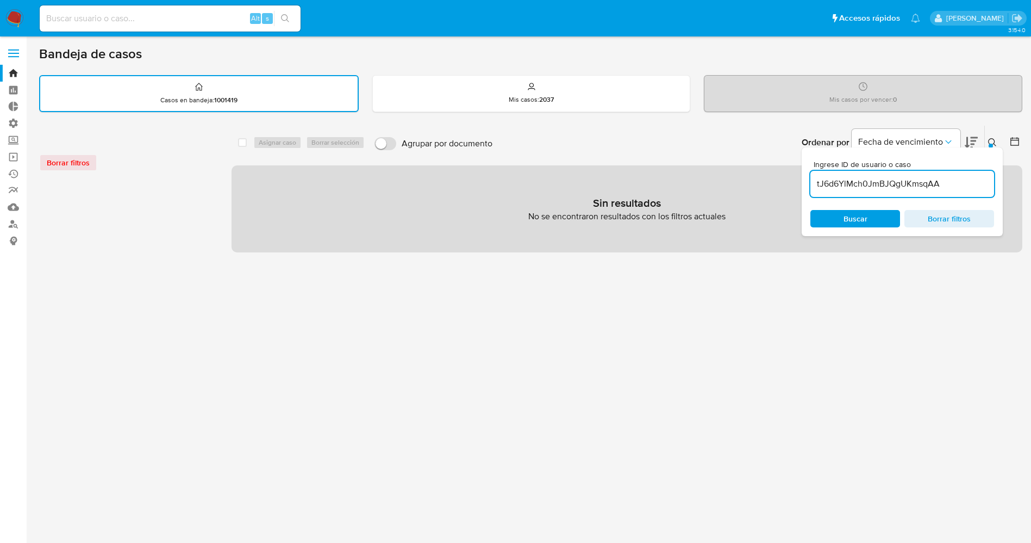
click at [816, 186] on input "tJ6d6YlMch0JmBJQgUKmsqAA" at bounding box center [903, 184] width 184 height 14
click at [948, 184] on input "tJ6d6YlMch0JmBJQgUKmsqAA" at bounding box center [903, 184] width 184 height 14
type input "tJ6d6YlMch0JmBJQgUKmsqAA"
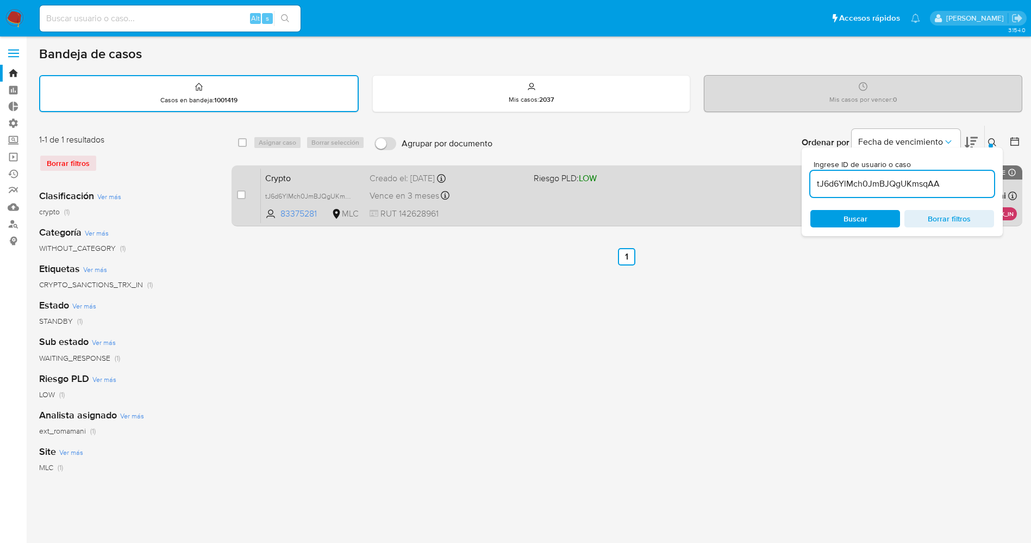
click at [699, 209] on div "Crypto tJ6d6YlMch0JmBJQgUKmsqAA 83375281 MLC Riesgo PLD: LOW Creado el: 14/08/2…" at bounding box center [639, 195] width 756 height 55
click at [241, 190] on input "checkbox" at bounding box center [241, 194] width 9 height 9
checkbox input "true"
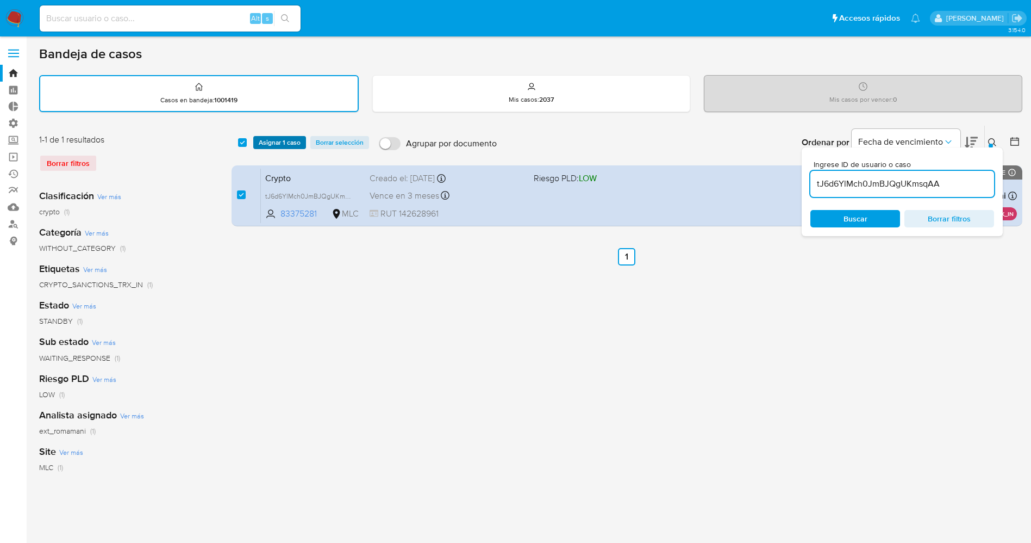
click at [281, 138] on span "Asignar 1 caso" at bounding box center [280, 142] width 42 height 11
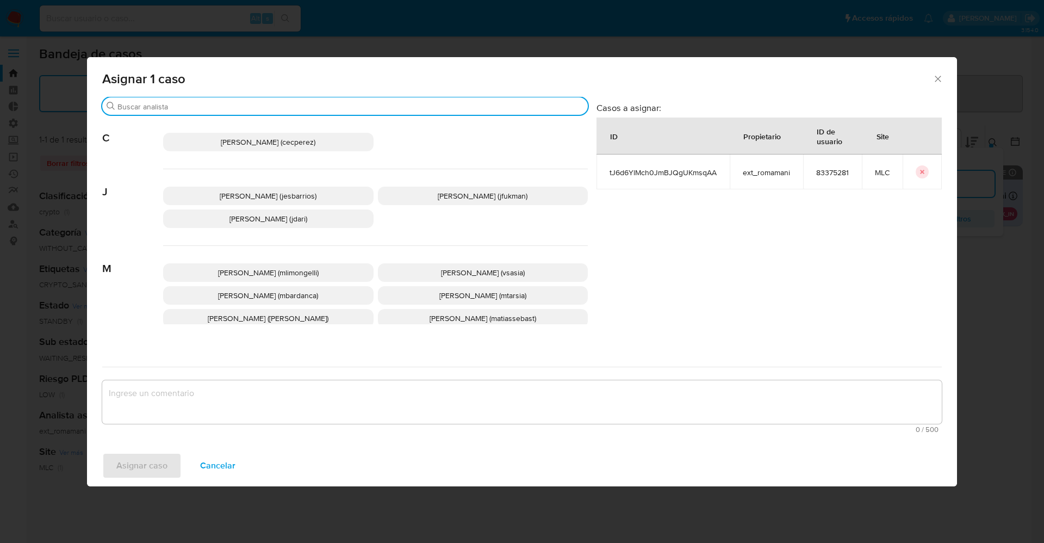
click at [252, 108] on input "Buscar" at bounding box center [350, 107] width 466 height 10
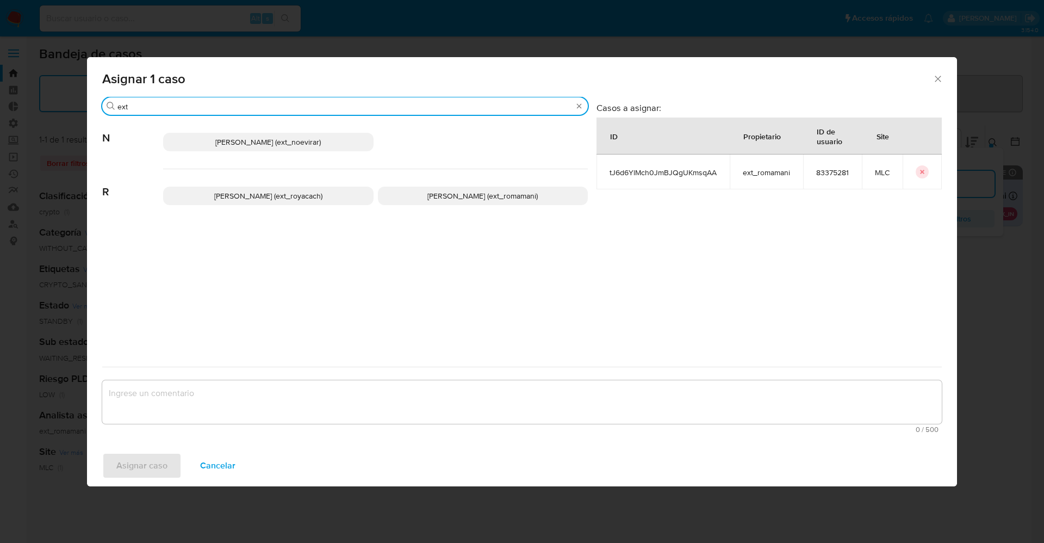
type input "ext"
click at [441, 187] on p "Rosalia Mamani (ext_romamani)" at bounding box center [483, 195] width 210 height 18
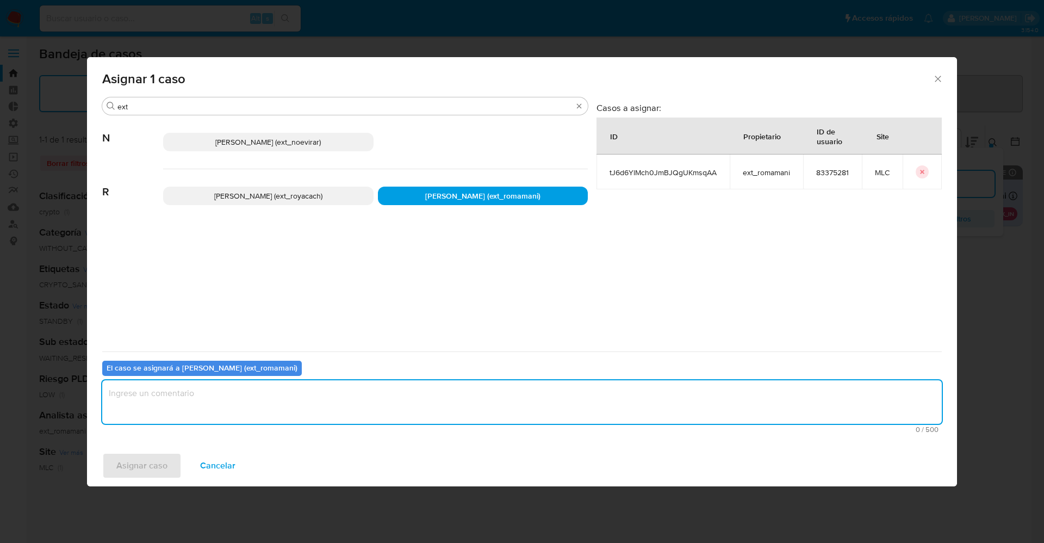
click at [153, 395] on textarea "assign-modal" at bounding box center [521, 401] width 839 height 43
type textarea "."
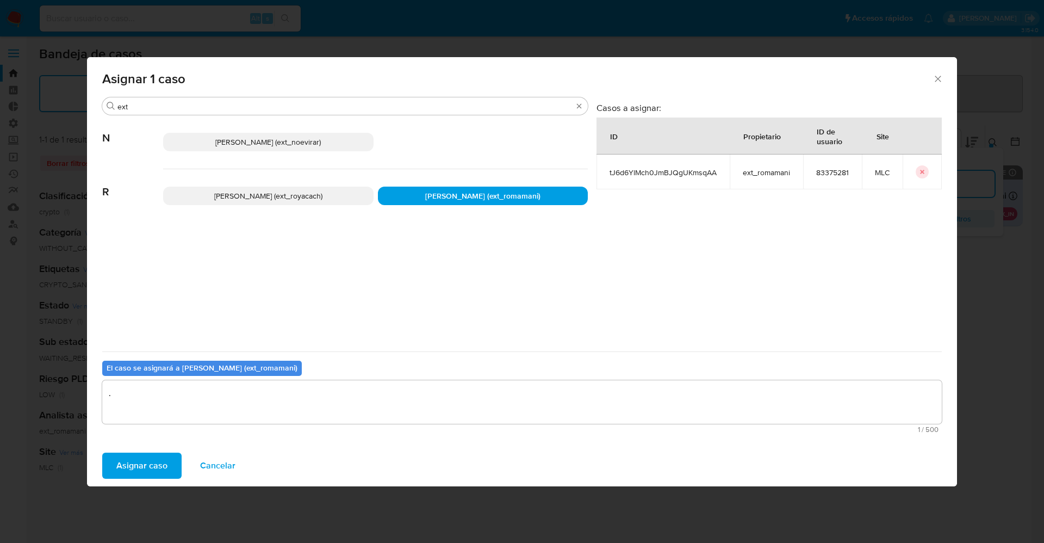
click at [124, 457] on span "Asignar caso" at bounding box center [141, 465] width 51 height 24
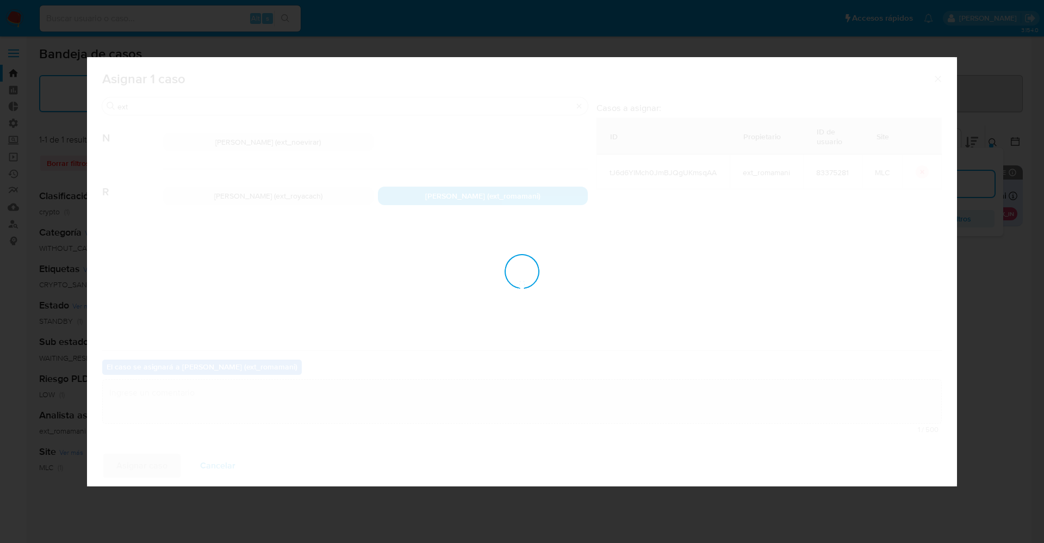
checkbox input "false"
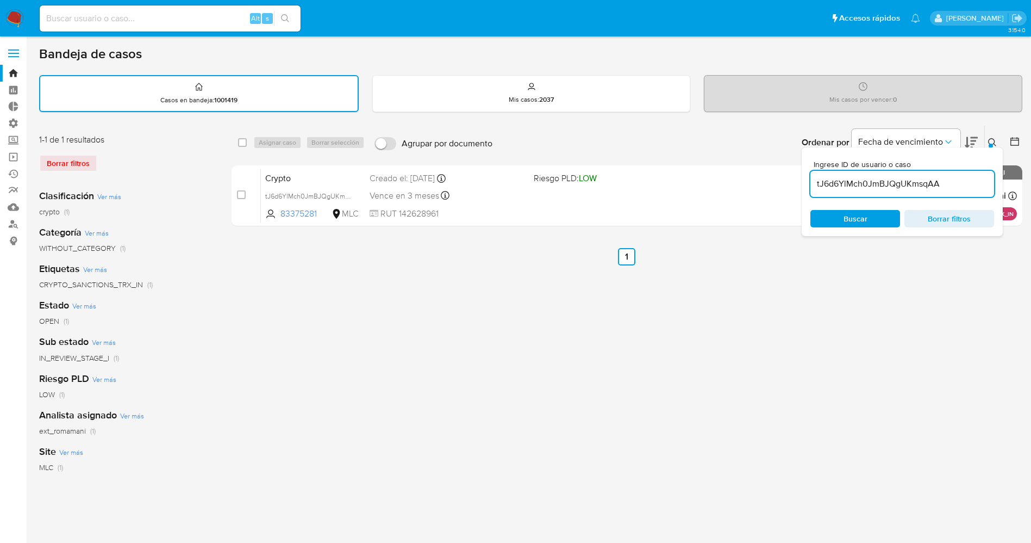
click at [20, 20] on img at bounding box center [14, 18] width 18 height 18
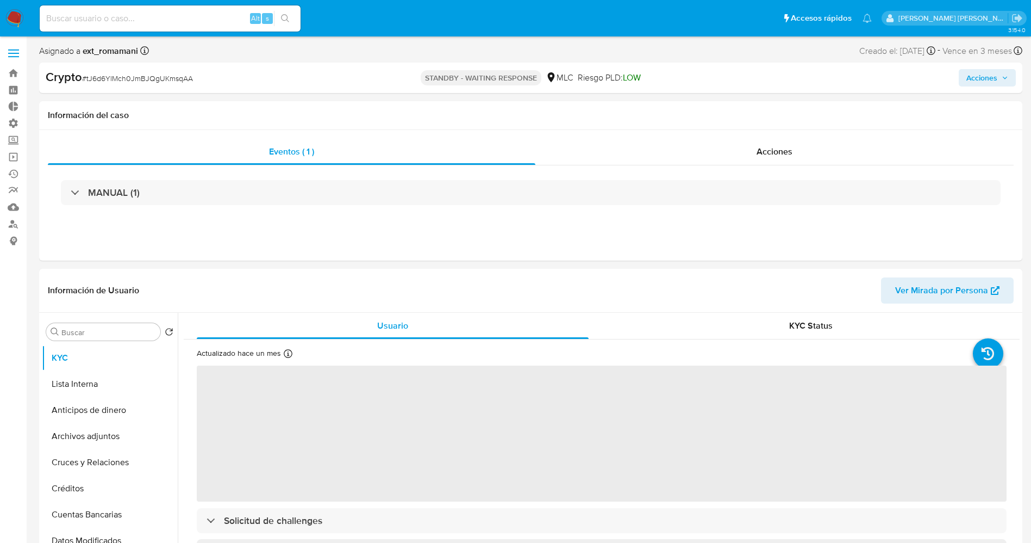
select select "10"
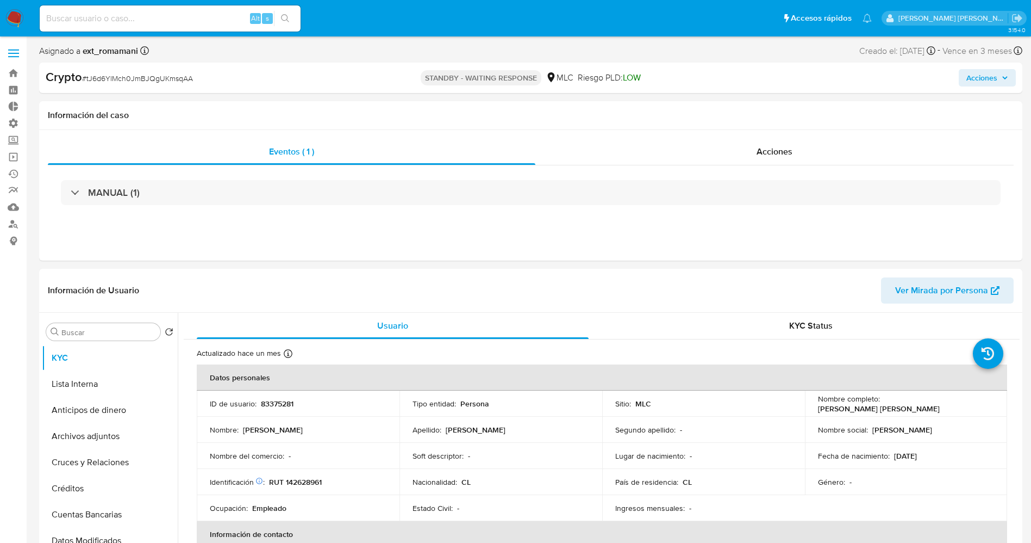
click at [13, 51] on label at bounding box center [13, 53] width 27 height 23
click at [0, 0] on input "checkbox" at bounding box center [0, 0] width 0 height 0
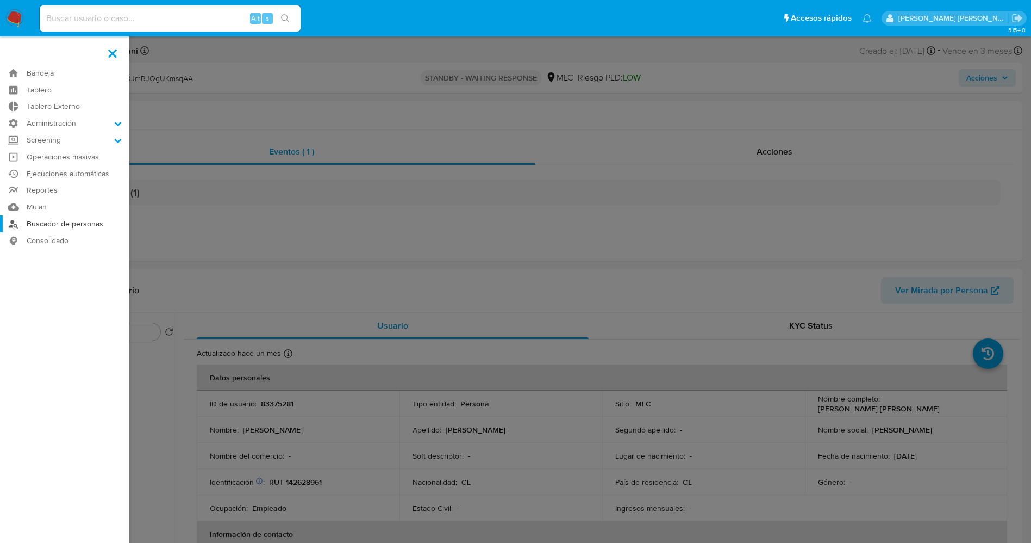
click at [86, 223] on link "Buscador de personas" at bounding box center [64, 223] width 129 height 17
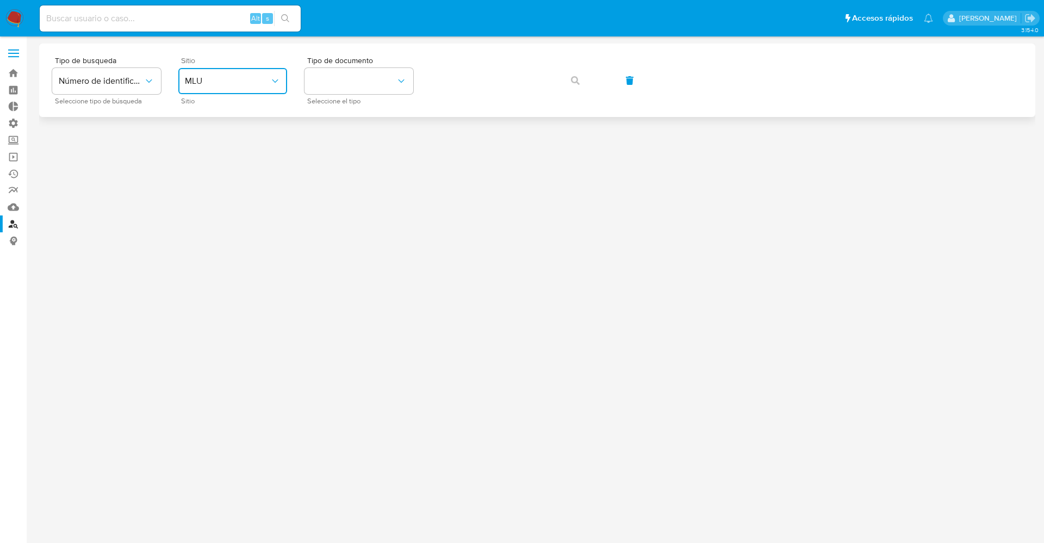
click at [243, 87] on button "MLU" at bounding box center [232, 81] width 109 height 26
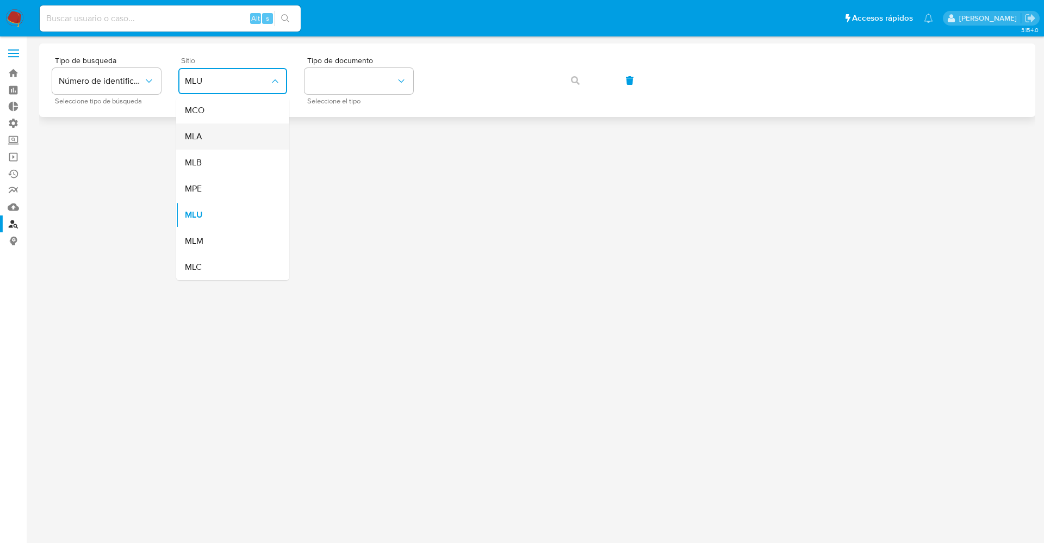
click at [231, 133] on div "MLA" at bounding box center [229, 136] width 89 height 26
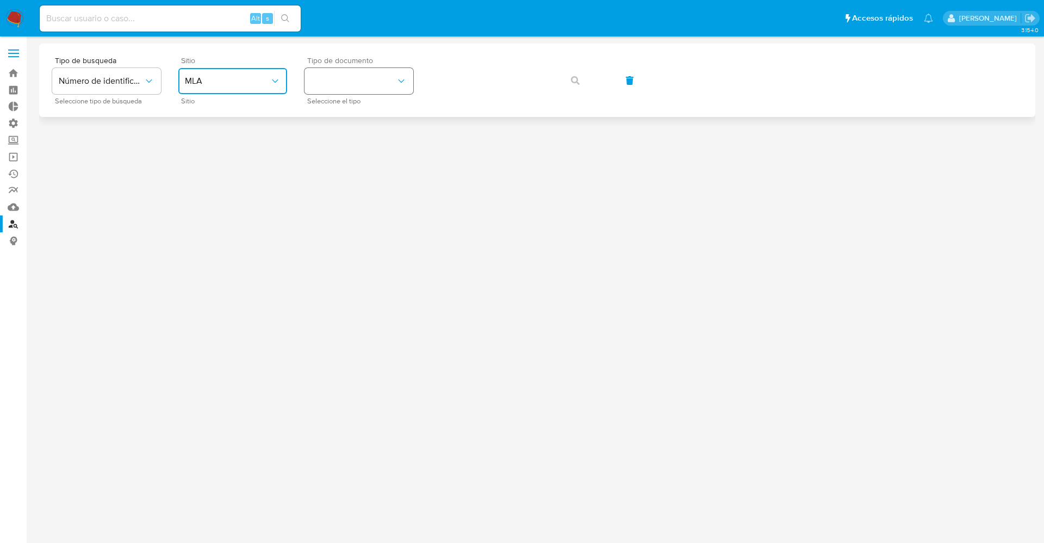
click at [340, 87] on button "identificationType" at bounding box center [358, 81] width 109 height 26
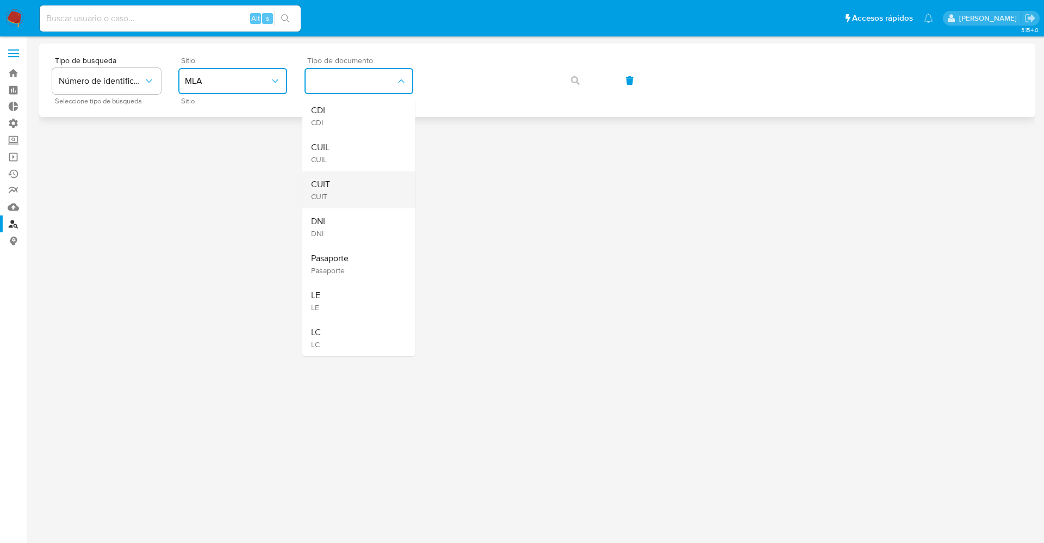
click at [356, 178] on div "CUIT CUIT" at bounding box center [355, 189] width 89 height 37
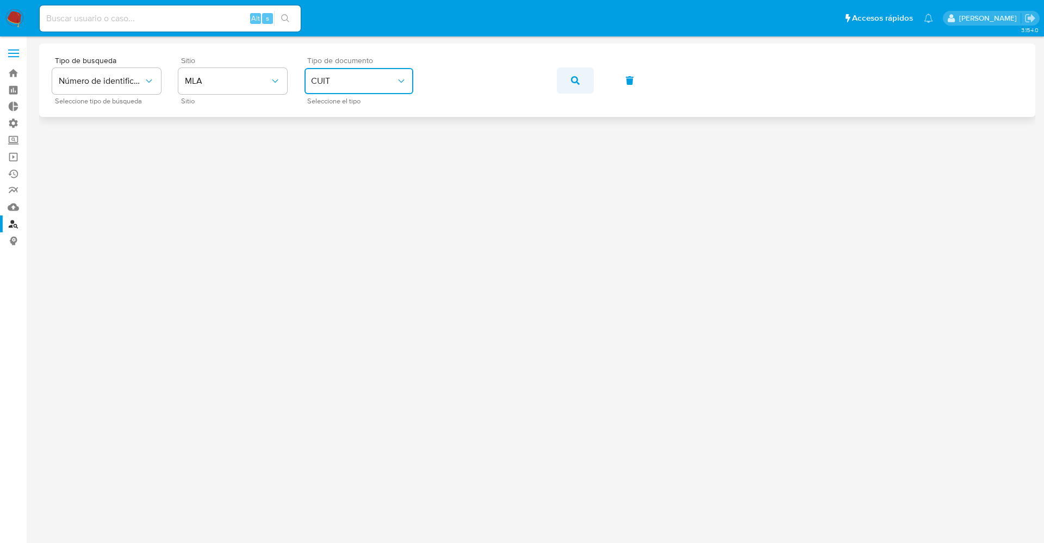
click at [581, 77] on button "button" at bounding box center [575, 80] width 37 height 26
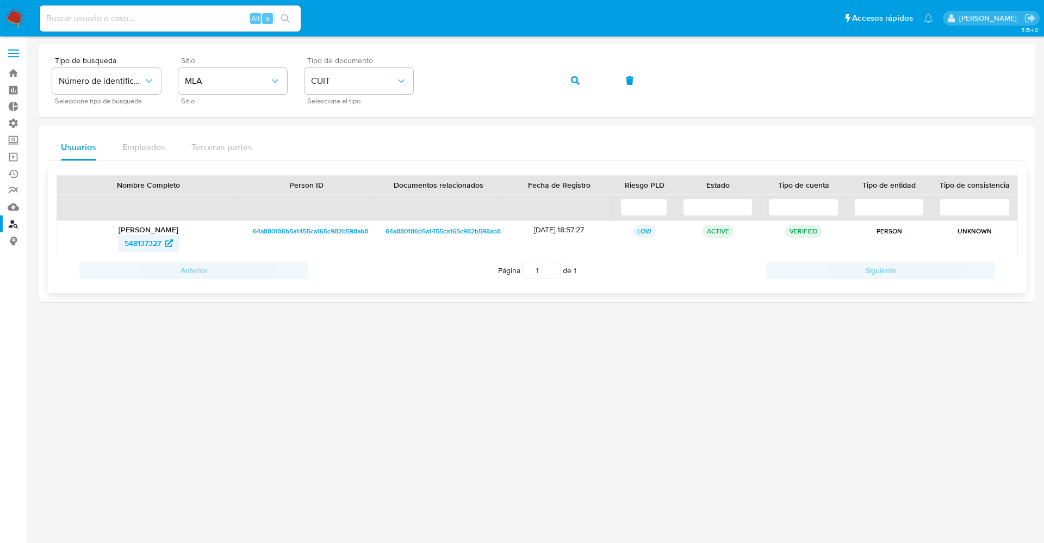
click at [129, 242] on span "548137327" at bounding box center [142, 242] width 36 height 17
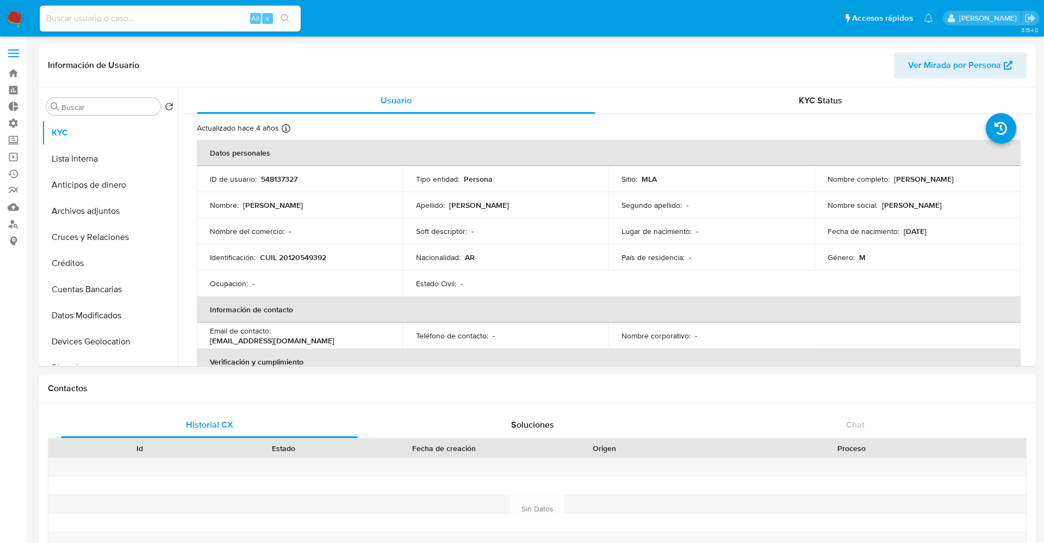
select select "10"
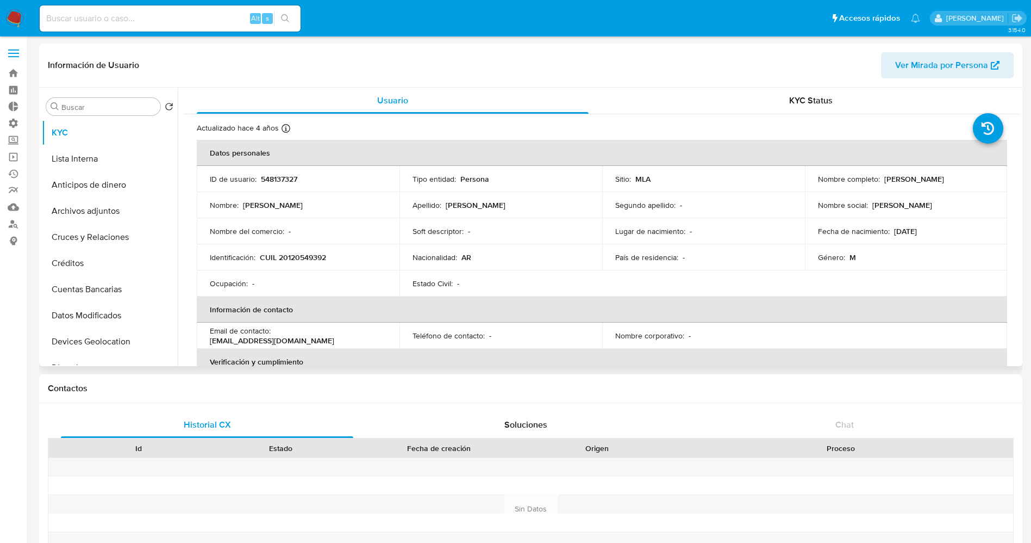
drag, startPoint x: 876, startPoint y: 182, endPoint x: 954, endPoint y: 188, distance: 77.4
click at [954, 188] on td "Nombre completo : [PERSON_NAME]" at bounding box center [906, 179] width 203 height 26
copy div "[PERSON_NAME]"
drag, startPoint x: 278, startPoint y: 254, endPoint x: 306, endPoint y: 254, distance: 27.2
click at [345, 252] on div "Identificación : CUIL 20120549392" at bounding box center [298, 257] width 177 height 10
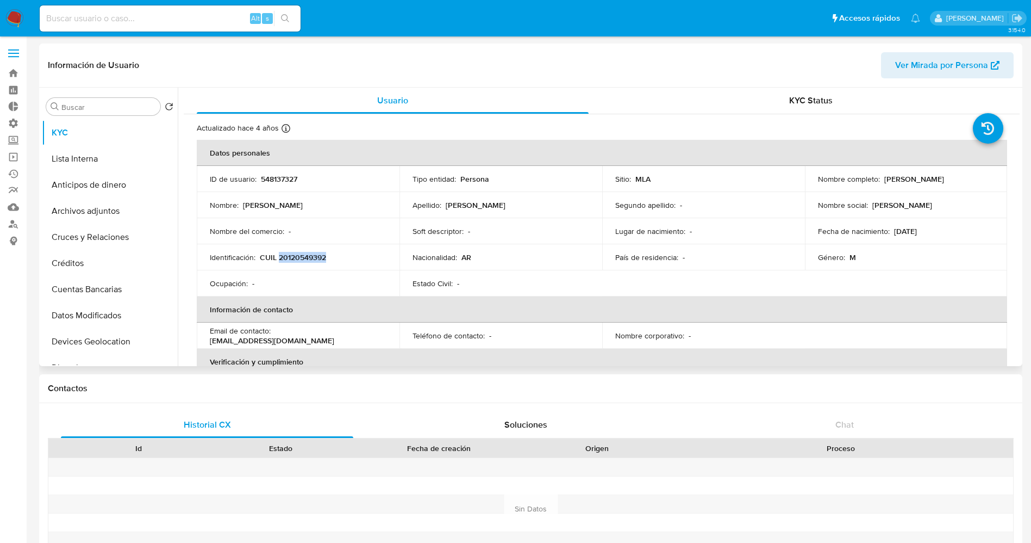
copy p "20120549392"
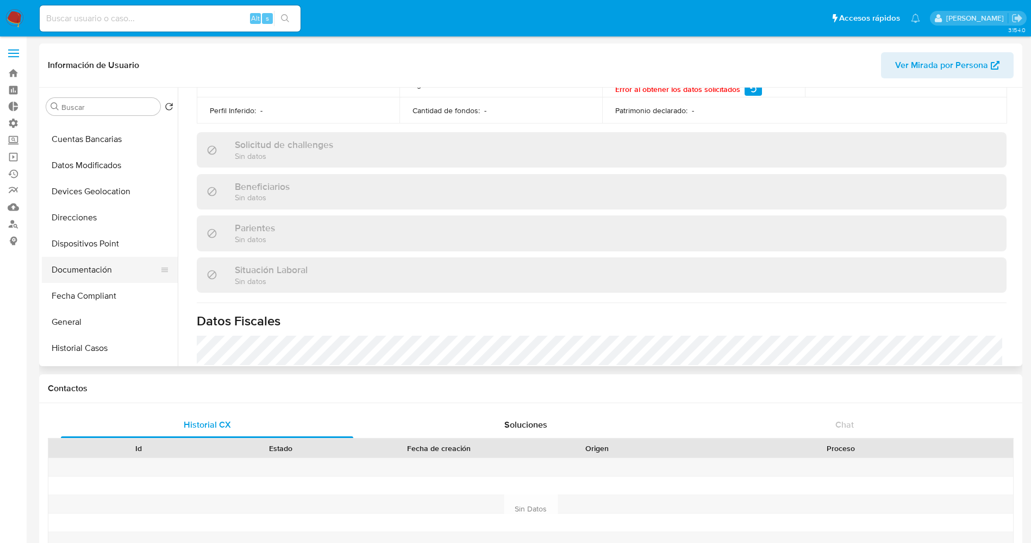
scroll to position [163, 0]
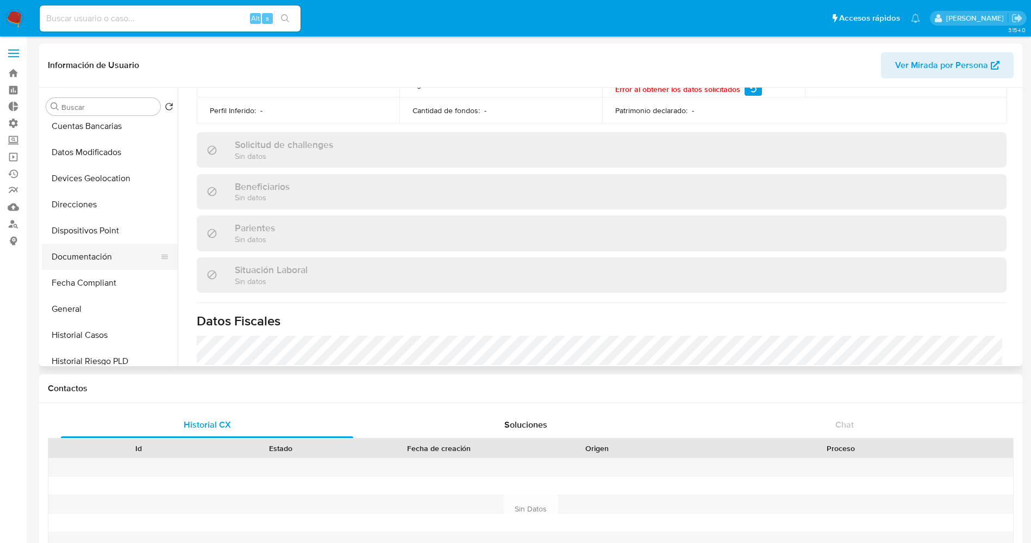
click at [99, 258] on button "Documentación" at bounding box center [105, 257] width 127 height 26
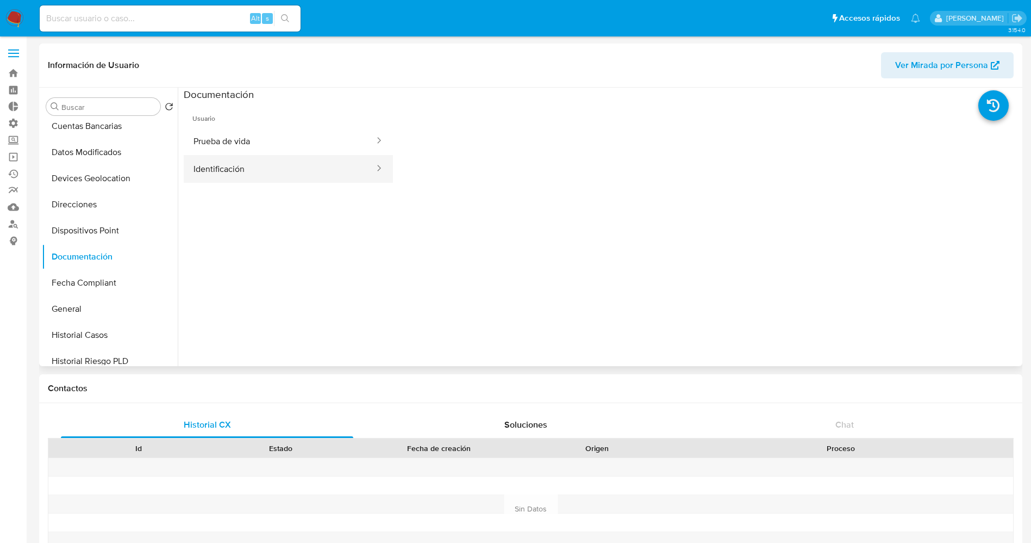
click at [264, 163] on button "Identificación" at bounding box center [280, 169] width 192 height 28
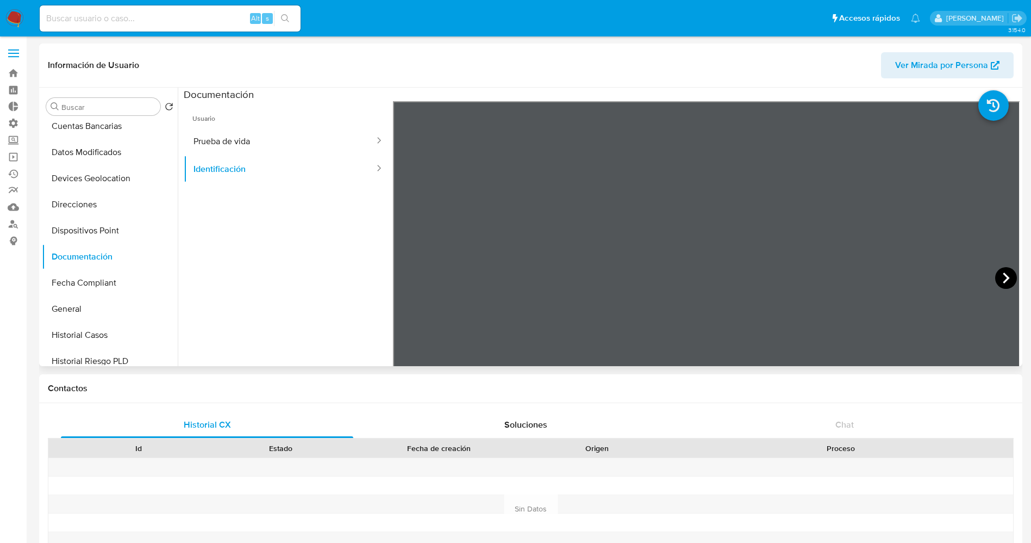
click at [1004, 273] on icon at bounding box center [1006, 278] width 22 height 22
click at [268, 148] on button "Prueba de vida" at bounding box center [280, 141] width 192 height 28
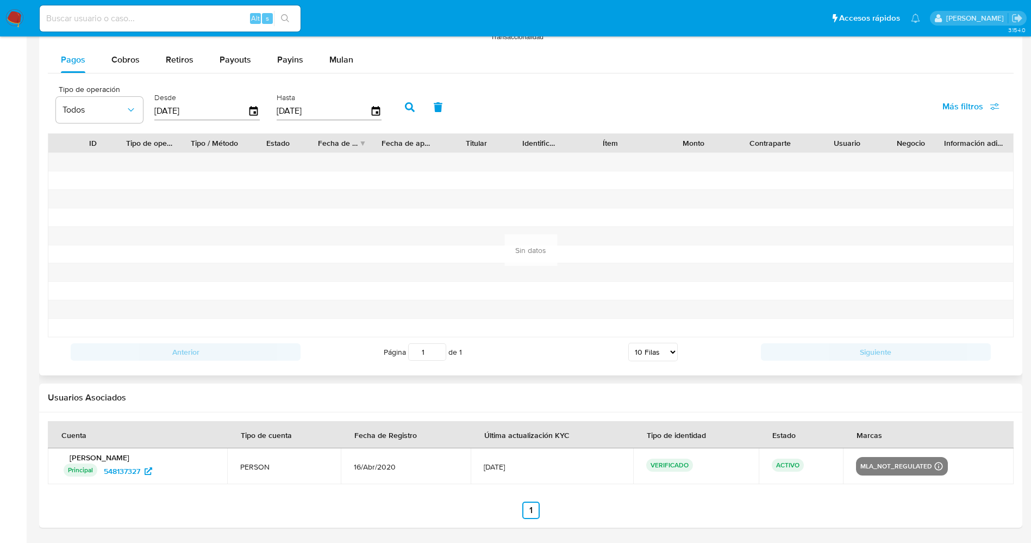
scroll to position [855, 0]
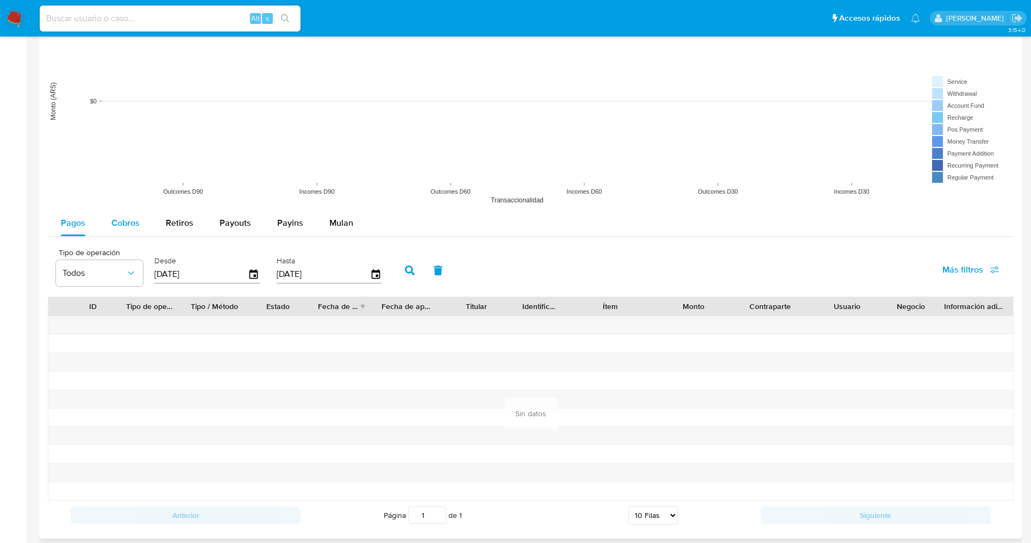
click at [132, 228] on span "Cobros" at bounding box center [125, 222] width 28 height 13
select select "10"
click at [169, 226] on span "Retiros" at bounding box center [180, 222] width 28 height 13
select select "10"
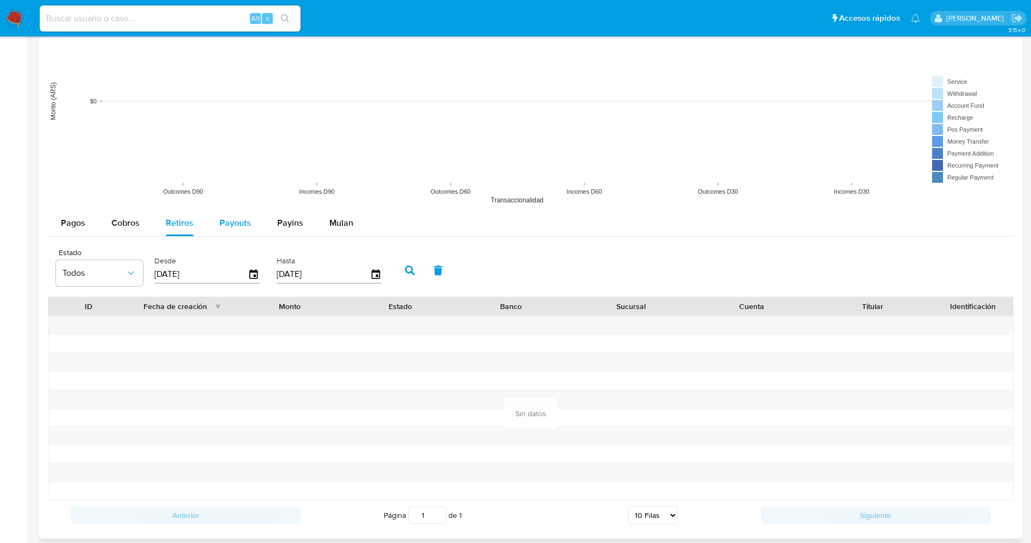
click at [220, 227] on span "Payouts" at bounding box center [236, 222] width 32 height 13
select select "10"
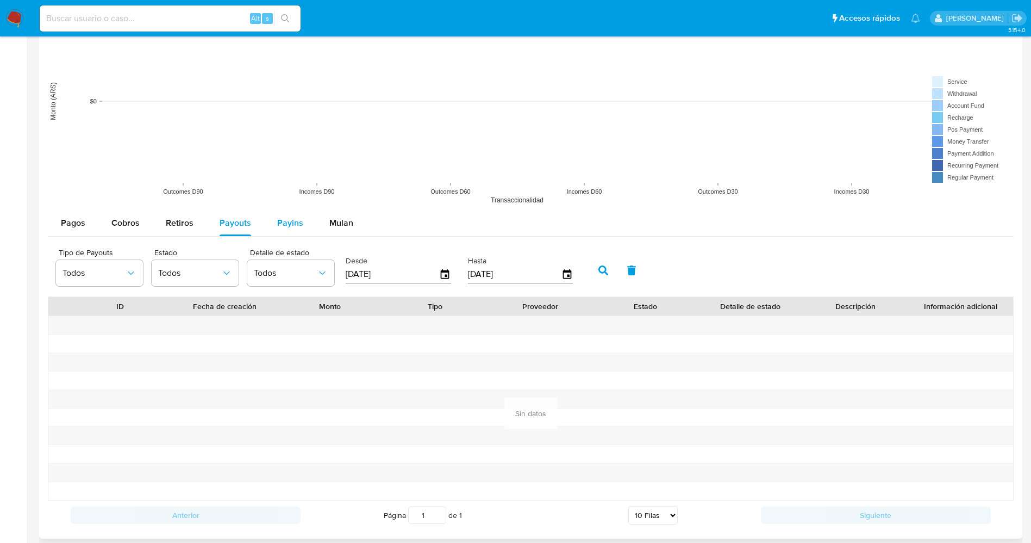
click at [295, 230] on div "Payins" at bounding box center [290, 223] width 26 height 26
select select "10"
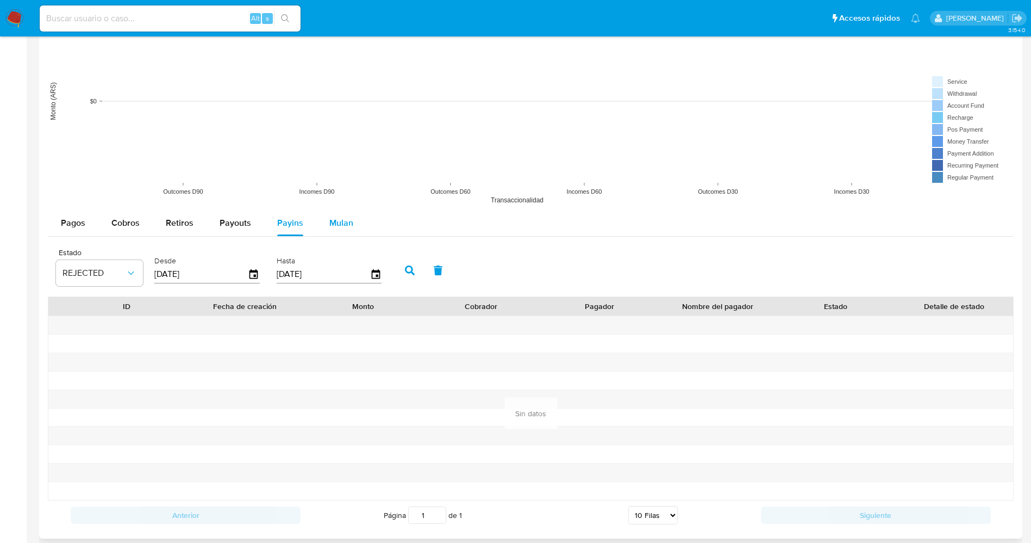
click at [341, 222] on span "Mulan" at bounding box center [341, 222] width 24 height 13
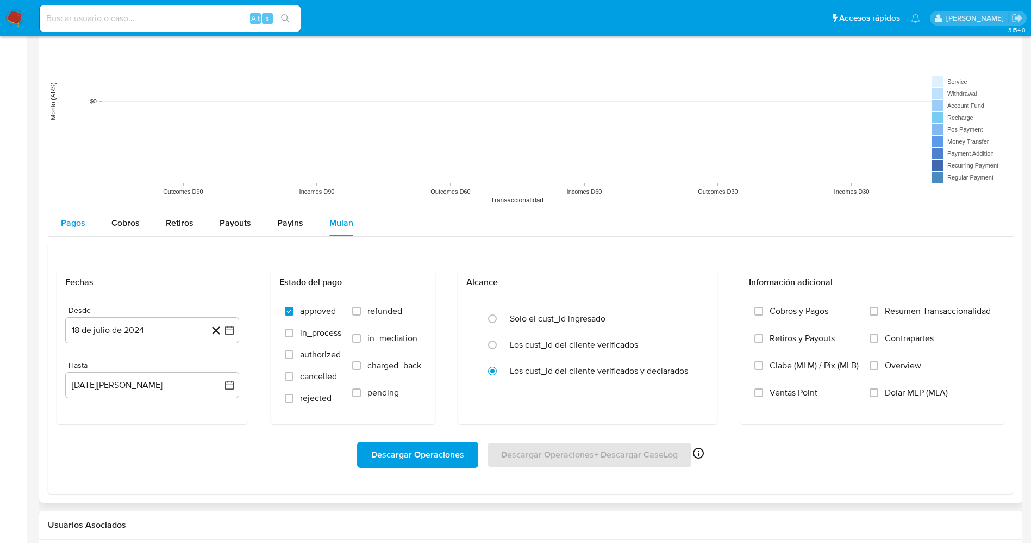
click at [89, 219] on button "Pagos" at bounding box center [73, 223] width 51 height 26
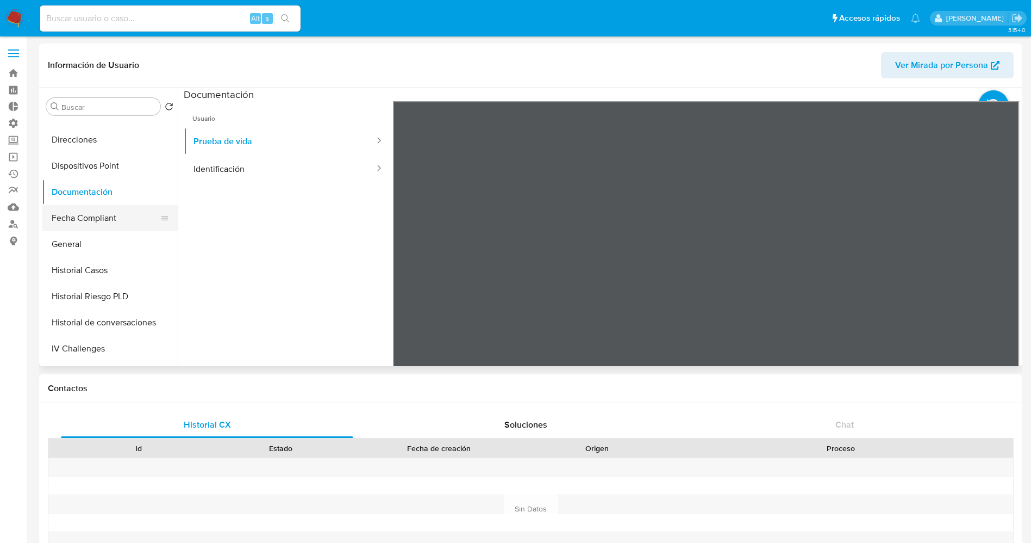
scroll to position [185, 0]
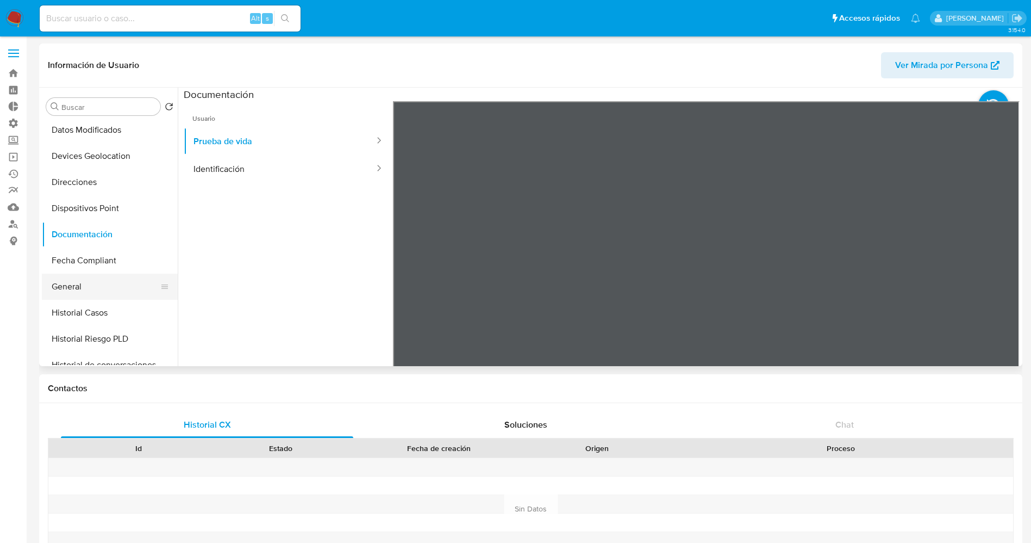
click at [75, 289] on button "General" at bounding box center [105, 286] width 127 height 26
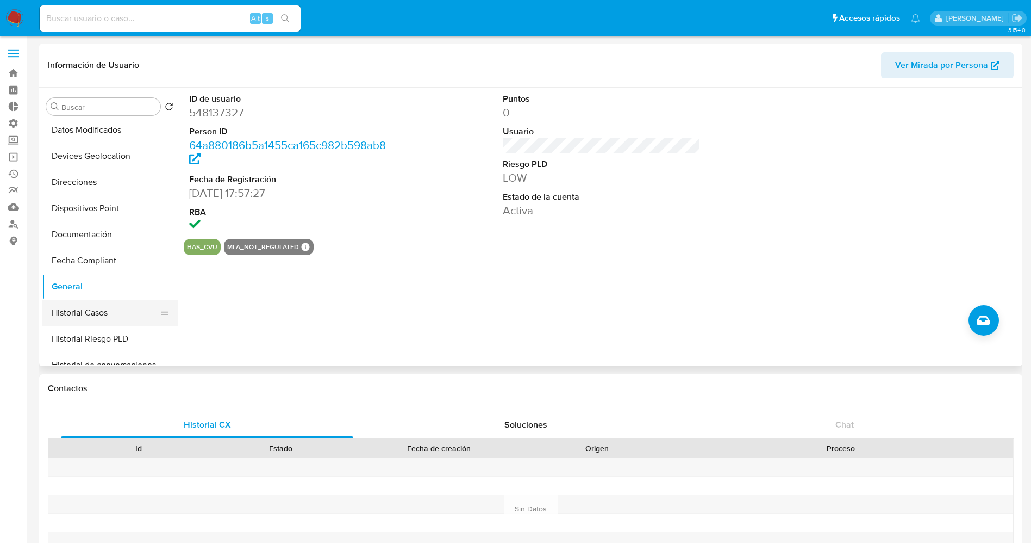
click at [85, 310] on button "Historial Casos" at bounding box center [105, 313] width 127 height 26
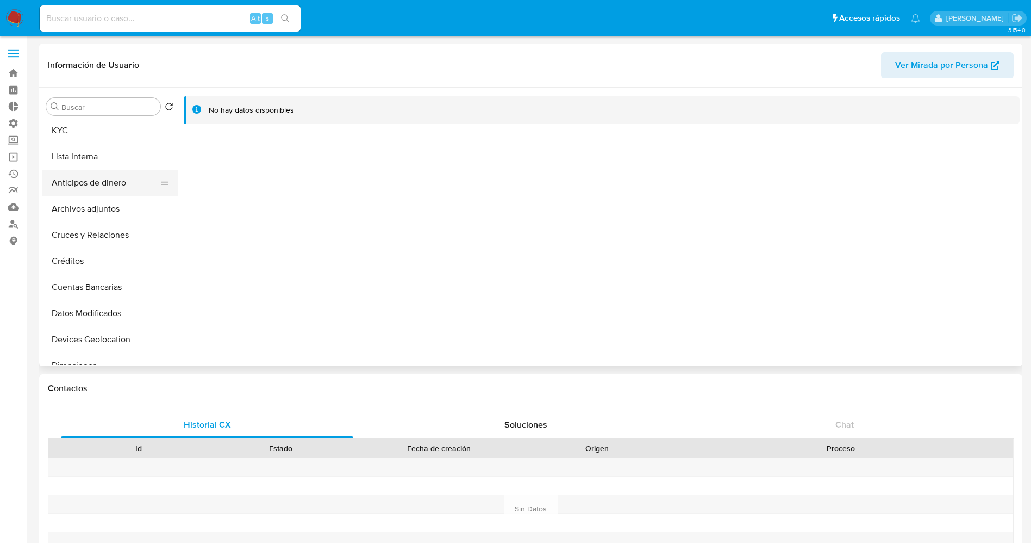
scroll to position [0, 0]
click at [67, 132] on button "KYC" at bounding box center [105, 133] width 127 height 26
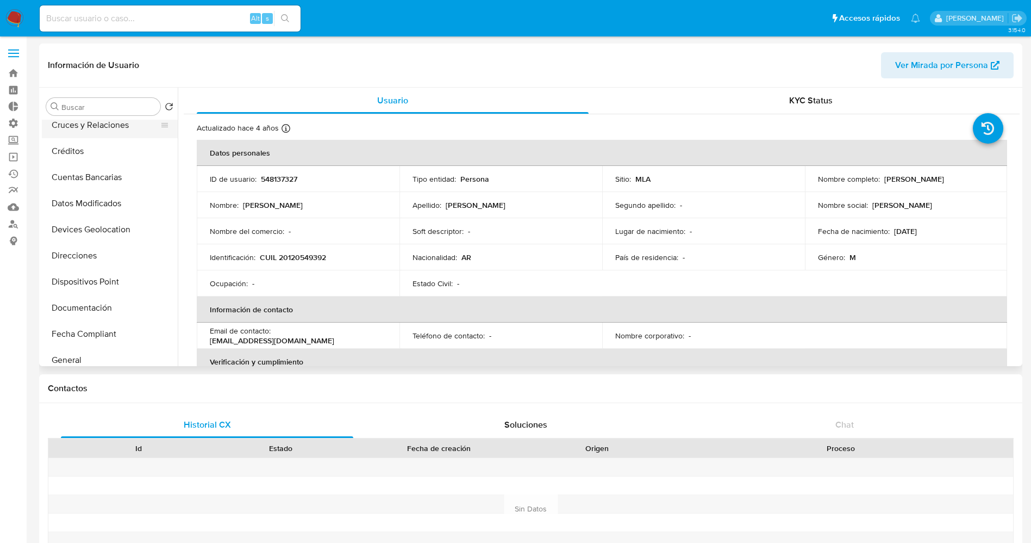
scroll to position [163, 0]
click at [112, 196] on button "Direcciones" at bounding box center [105, 204] width 127 height 26
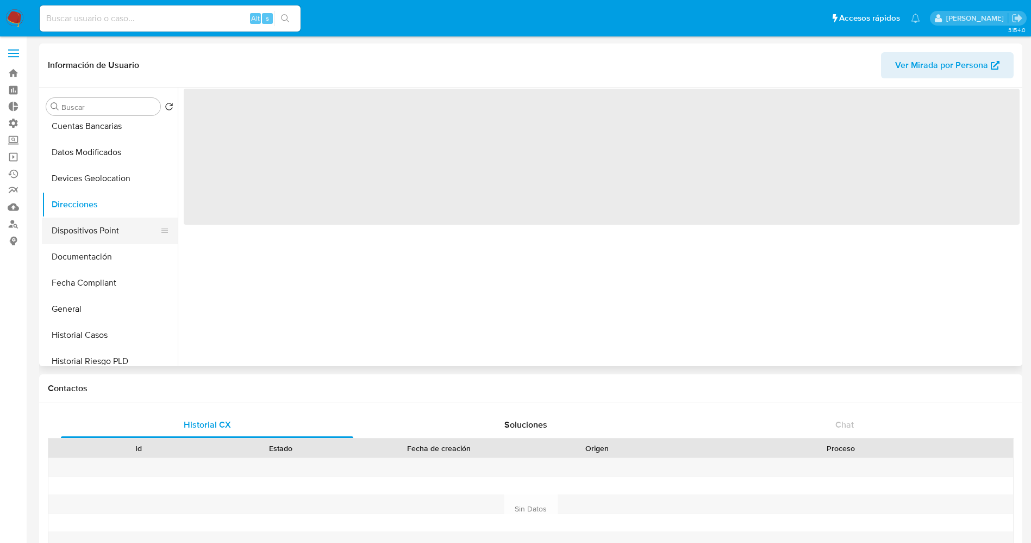
click at [107, 234] on button "Dispositivos Point" at bounding box center [105, 230] width 127 height 26
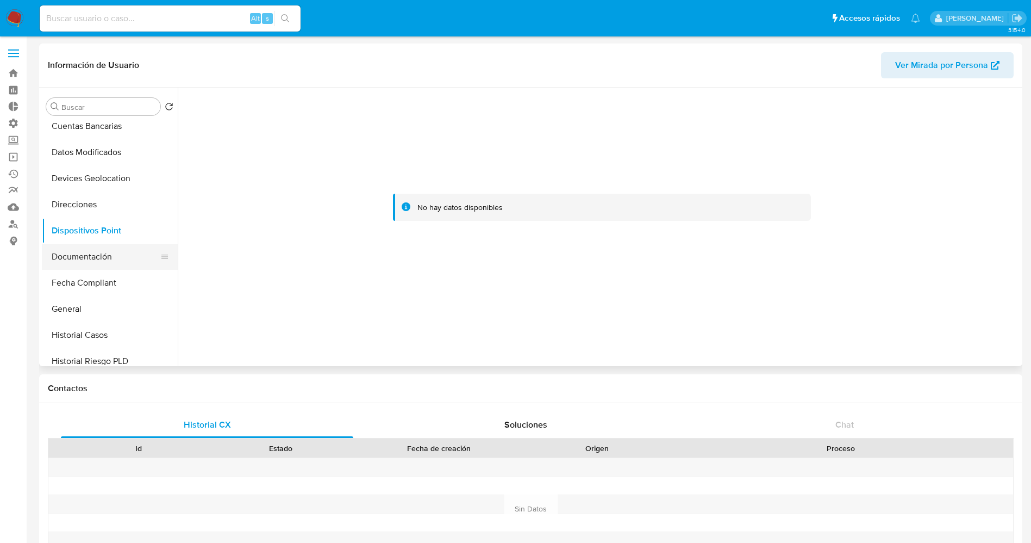
click at [104, 257] on button "Documentación" at bounding box center [105, 257] width 127 height 26
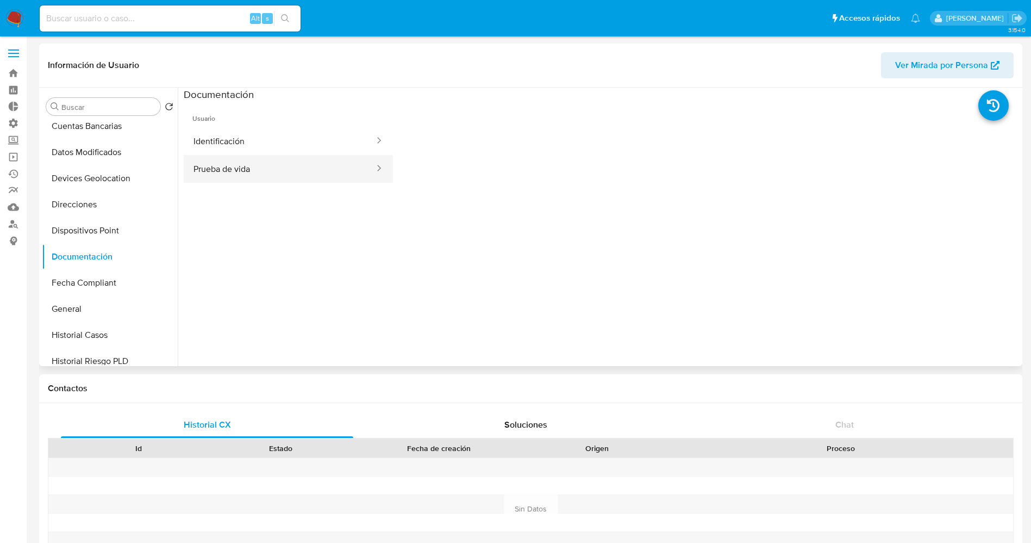
click at [256, 178] on button "Prueba de vida" at bounding box center [280, 169] width 192 height 28
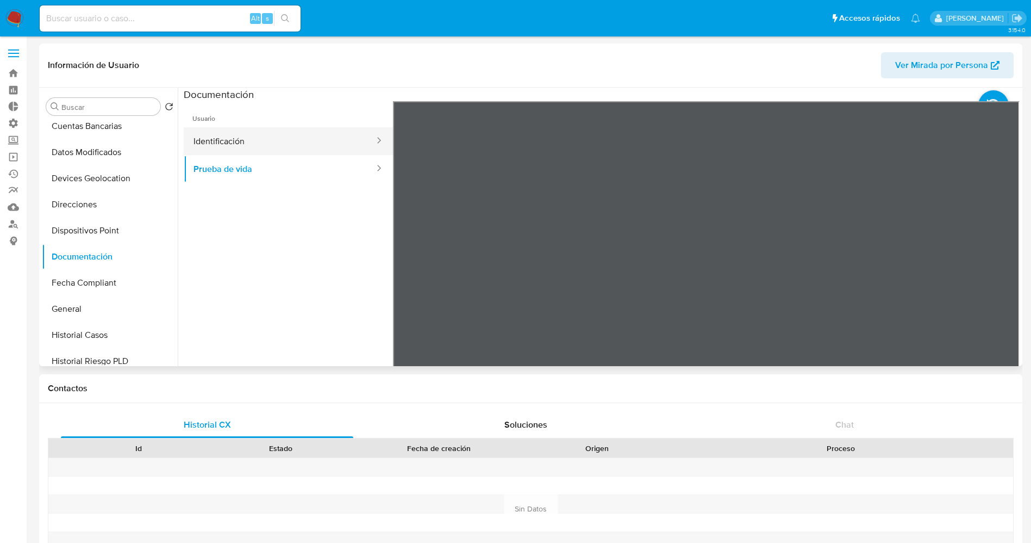
click at [297, 144] on button "Identificación" at bounding box center [280, 141] width 192 height 28
click at [995, 278] on icon at bounding box center [1006, 278] width 22 height 22
